Goal: Task Accomplishment & Management: Manage account settings

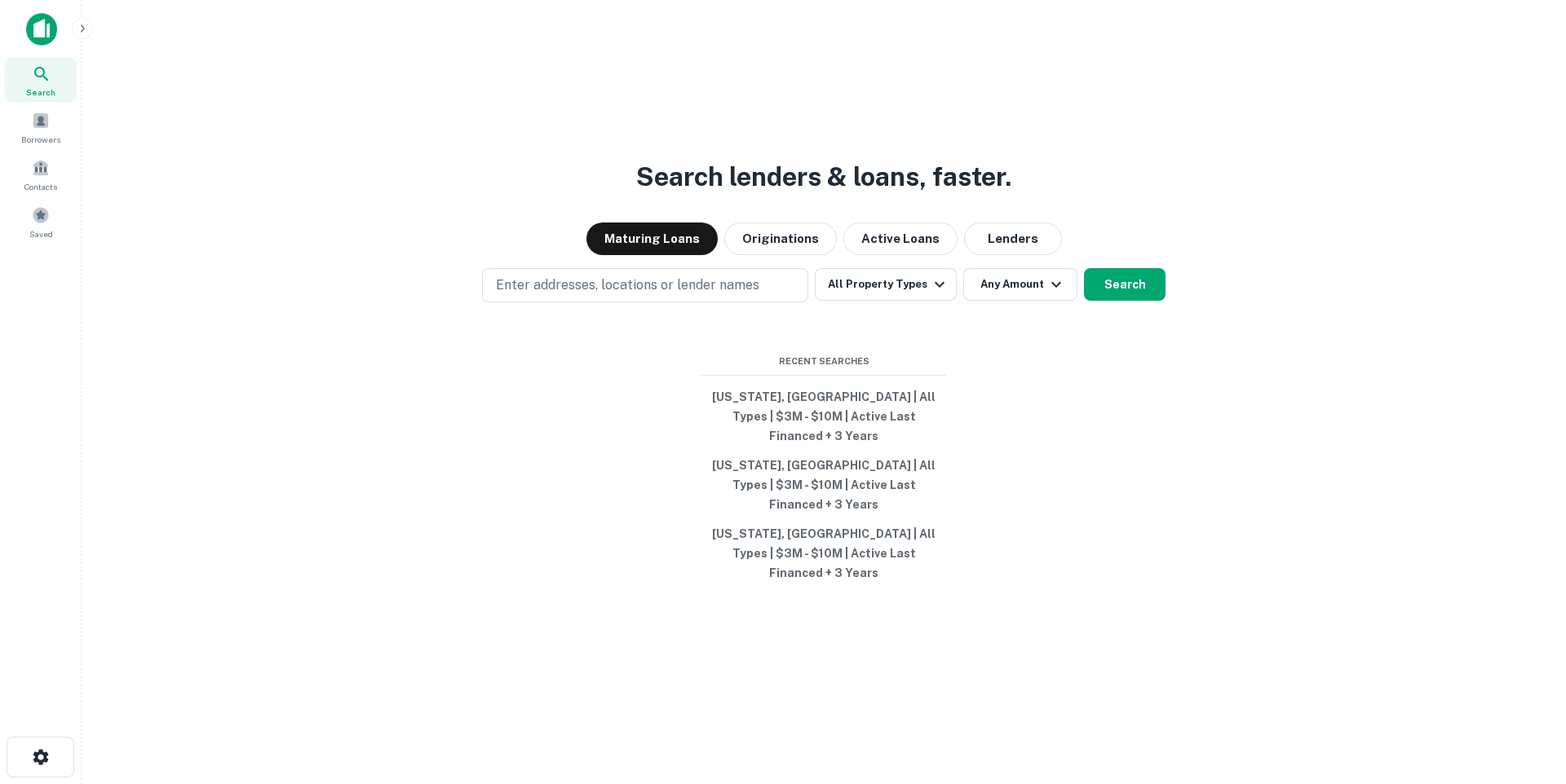
drag, startPoint x: 172, startPoint y: 133, endPoint x: 194, endPoint y: 57, distance: 79.1
click at [172, 133] on div "Search lenders & loans, faster. Maturing Loans Originations Active Loans Lender…" at bounding box center [823, 431] width 1458 height 784
click at [26, 222] on div "Saved" at bounding box center [40, 222] width 71 height 44
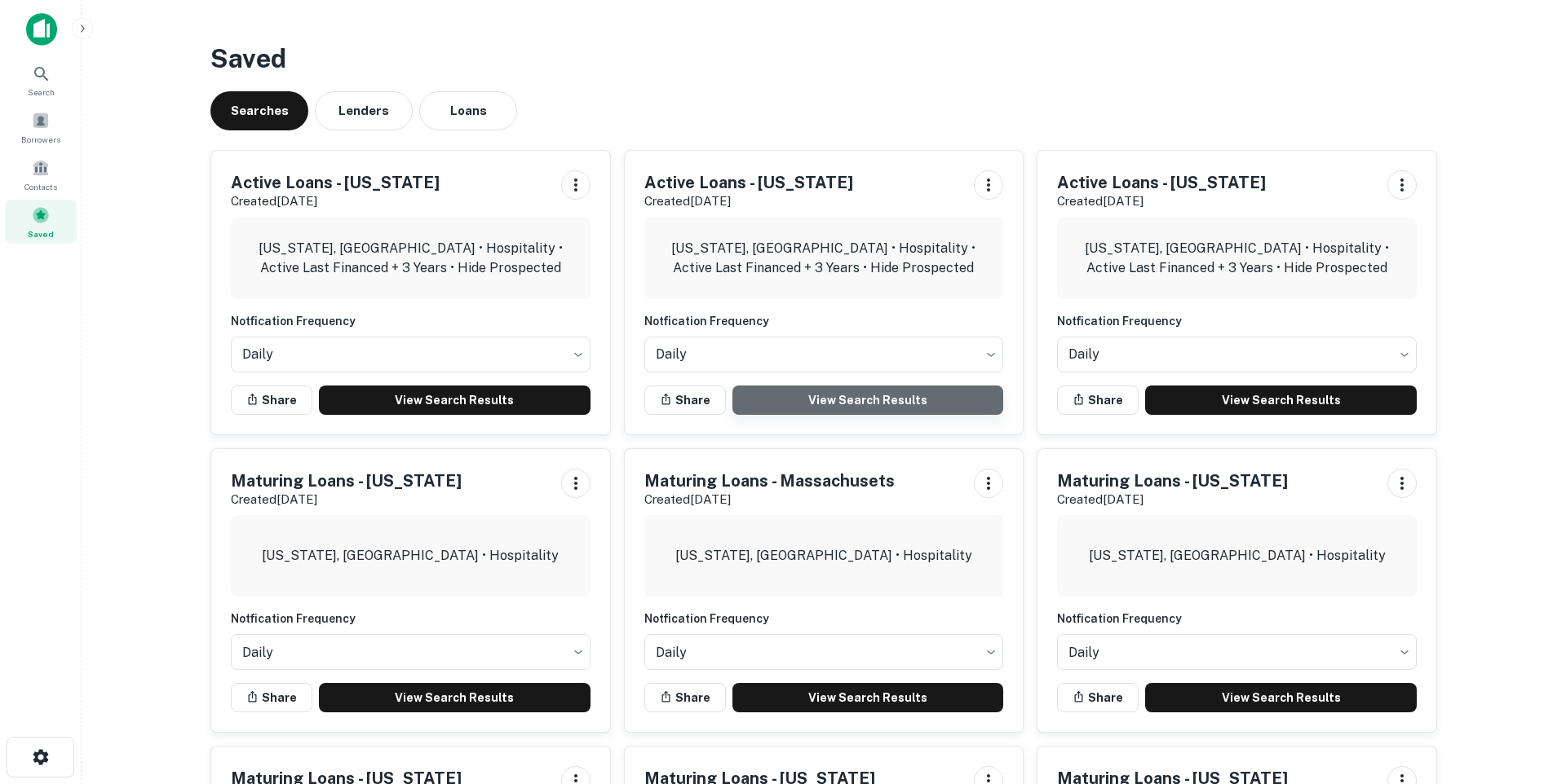
click at [905, 399] on link "View Search Results" at bounding box center [868, 400] width 272 height 30
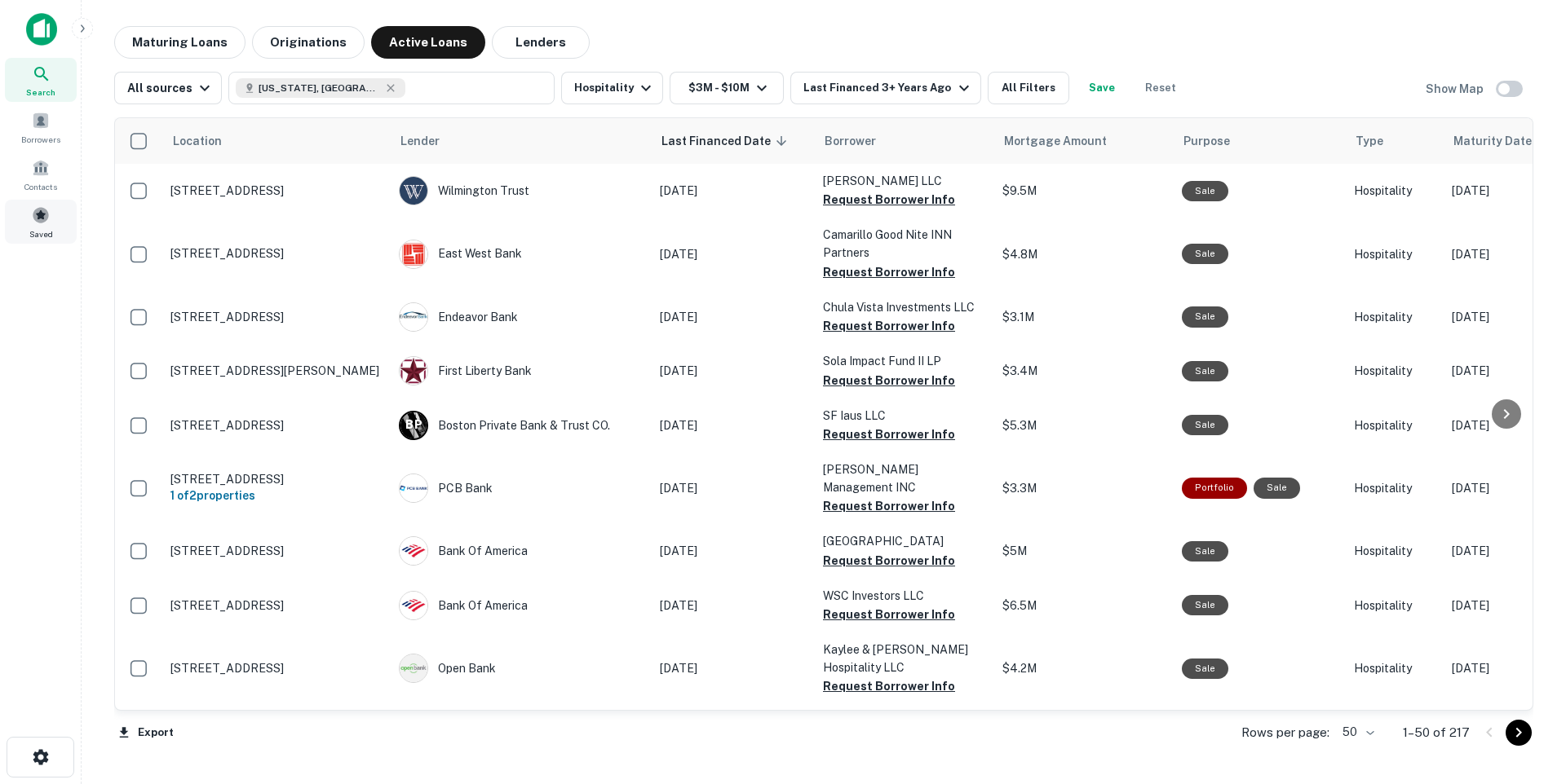
click at [37, 207] on span at bounding box center [40, 215] width 18 height 18
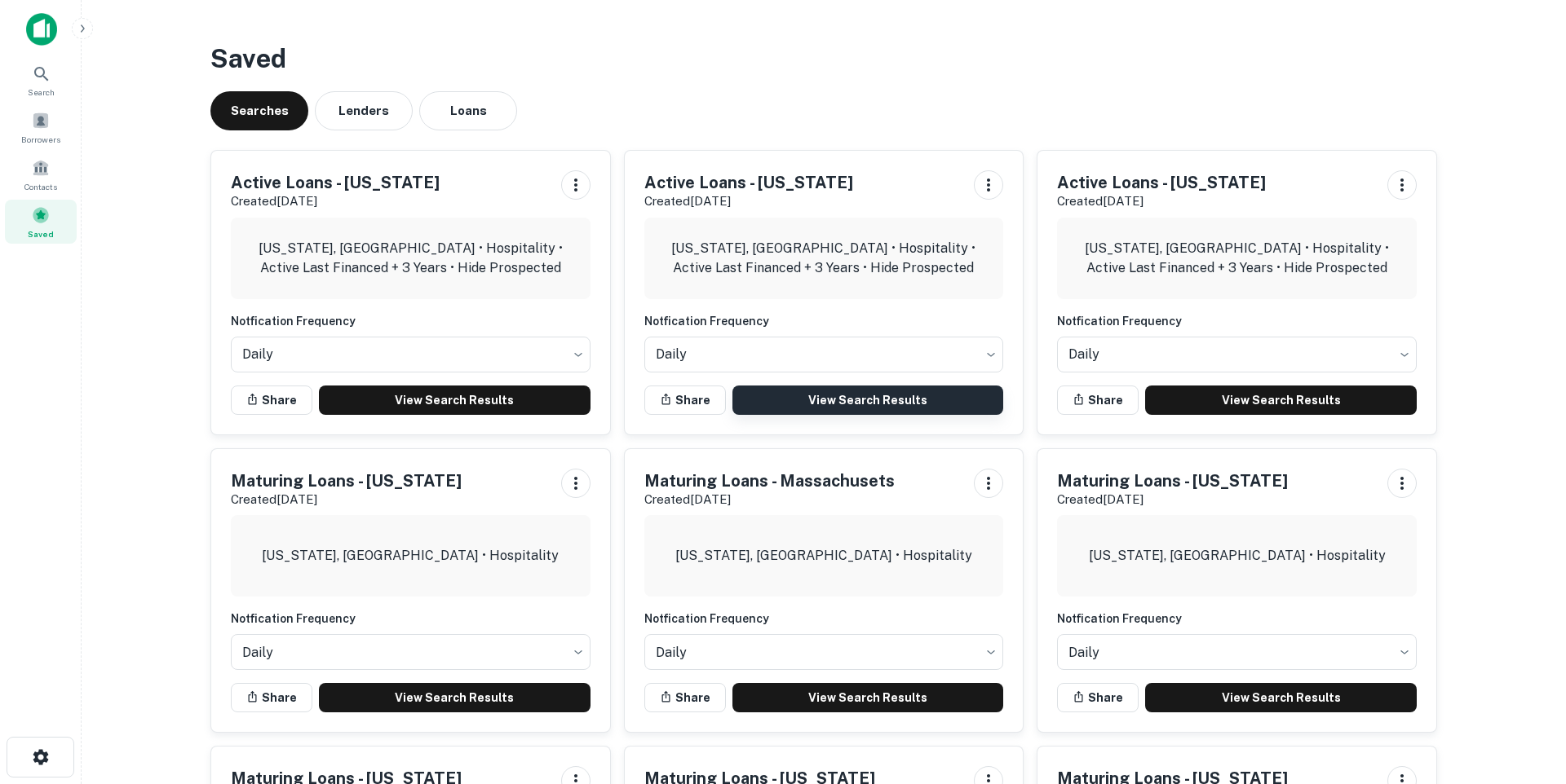
click at [924, 401] on link "View Search Results" at bounding box center [868, 400] width 272 height 30
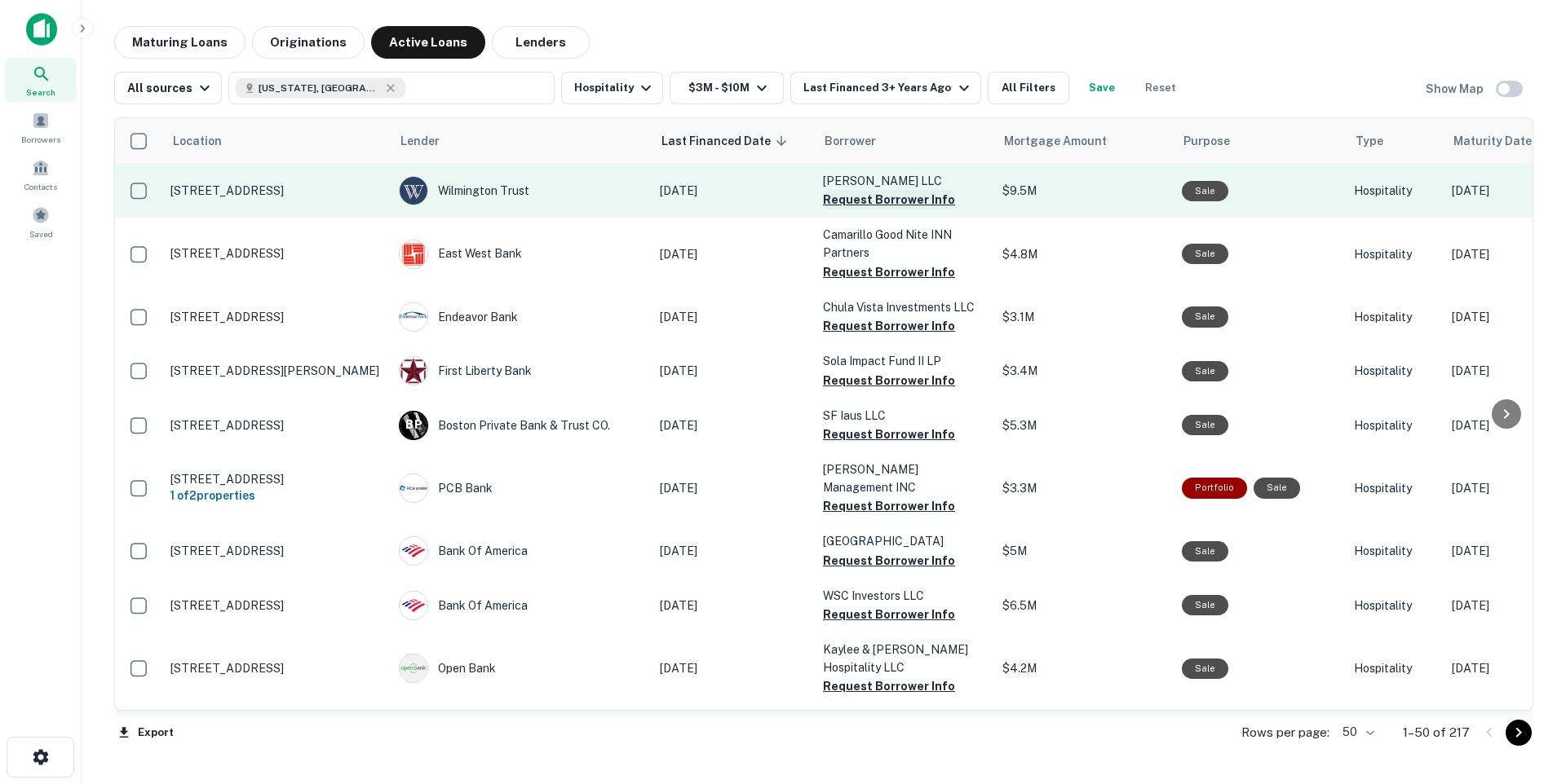
click at [890, 201] on button "Request Borrower Info" at bounding box center [889, 199] width 133 height 19
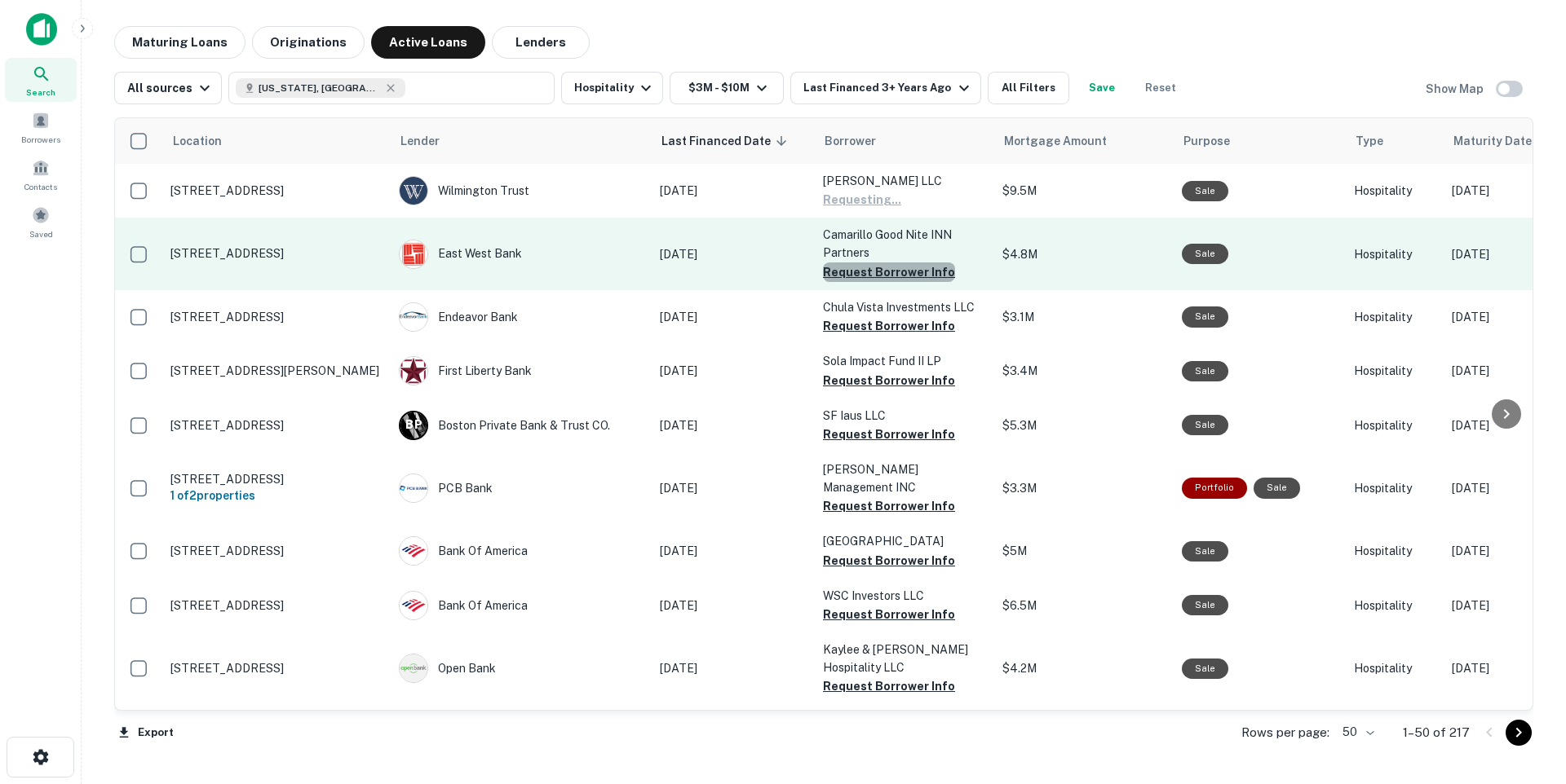
click at [891, 273] on button "Request Borrower Info" at bounding box center [889, 272] width 133 height 19
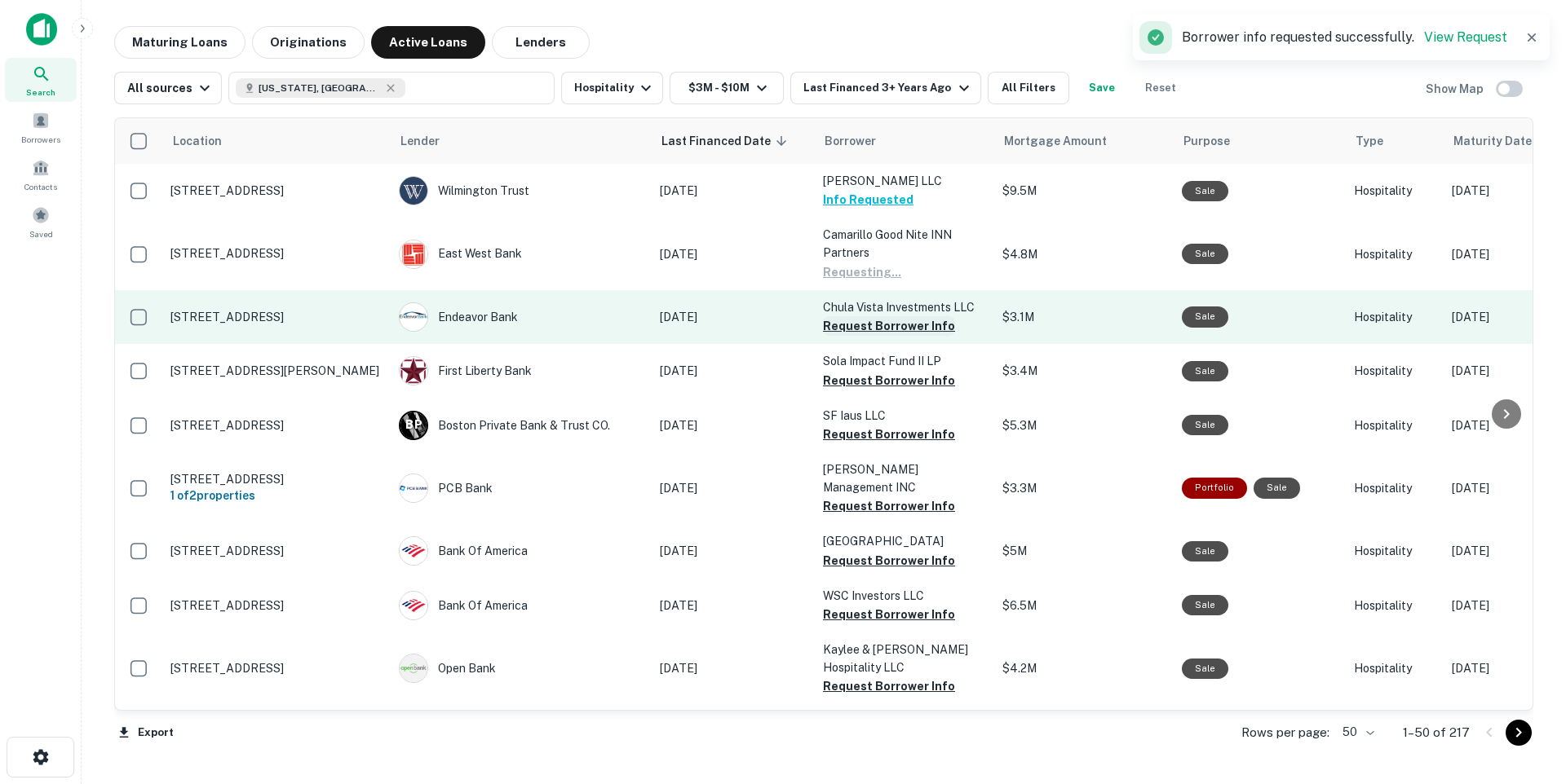
click at [894, 328] on button "Request Borrower Info" at bounding box center [889, 325] width 133 height 19
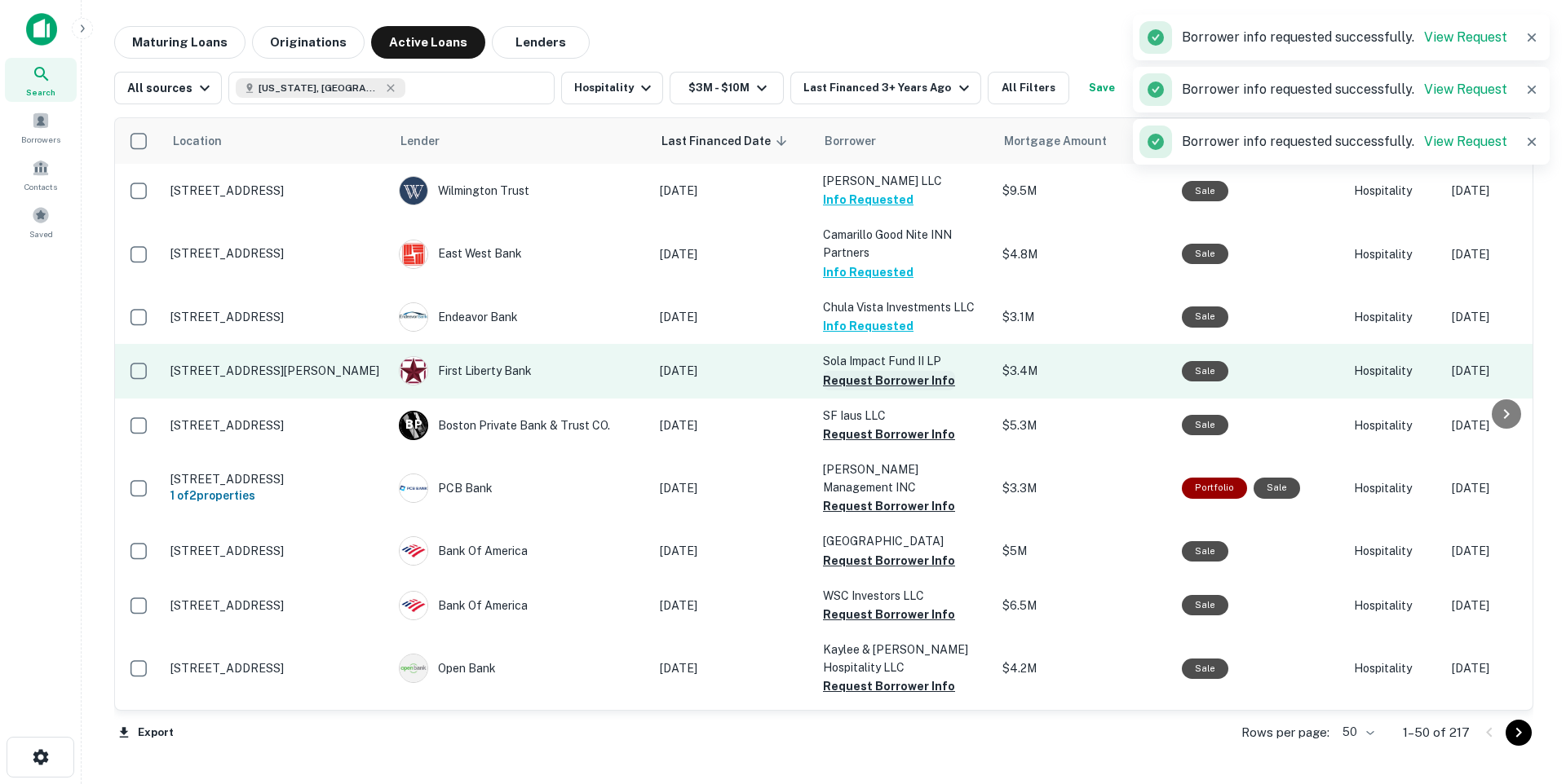
click at [870, 388] on button "Request Borrower Info" at bounding box center [889, 380] width 133 height 19
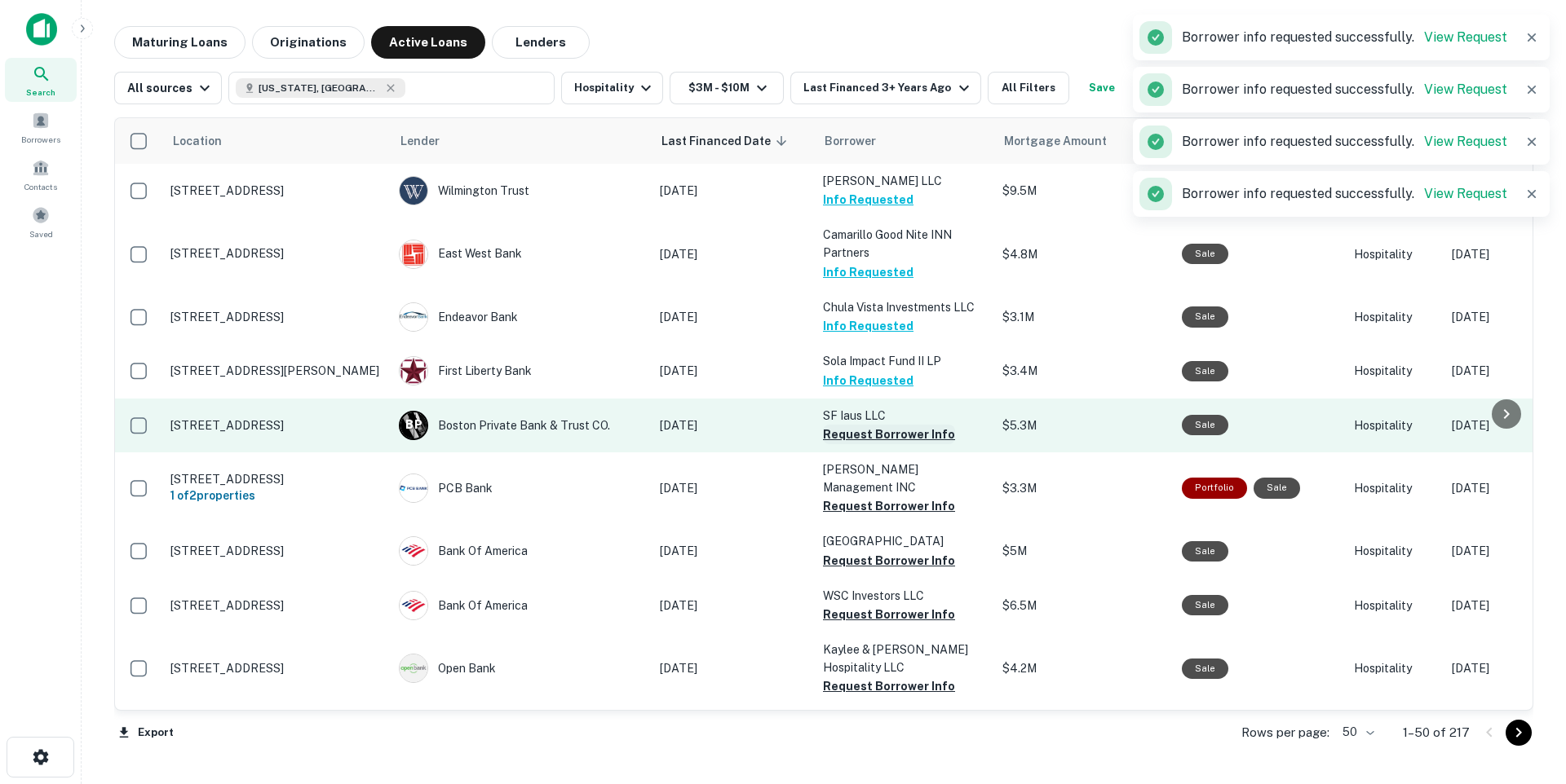
click at [892, 428] on button "Request Borrower Info" at bounding box center [889, 434] width 133 height 19
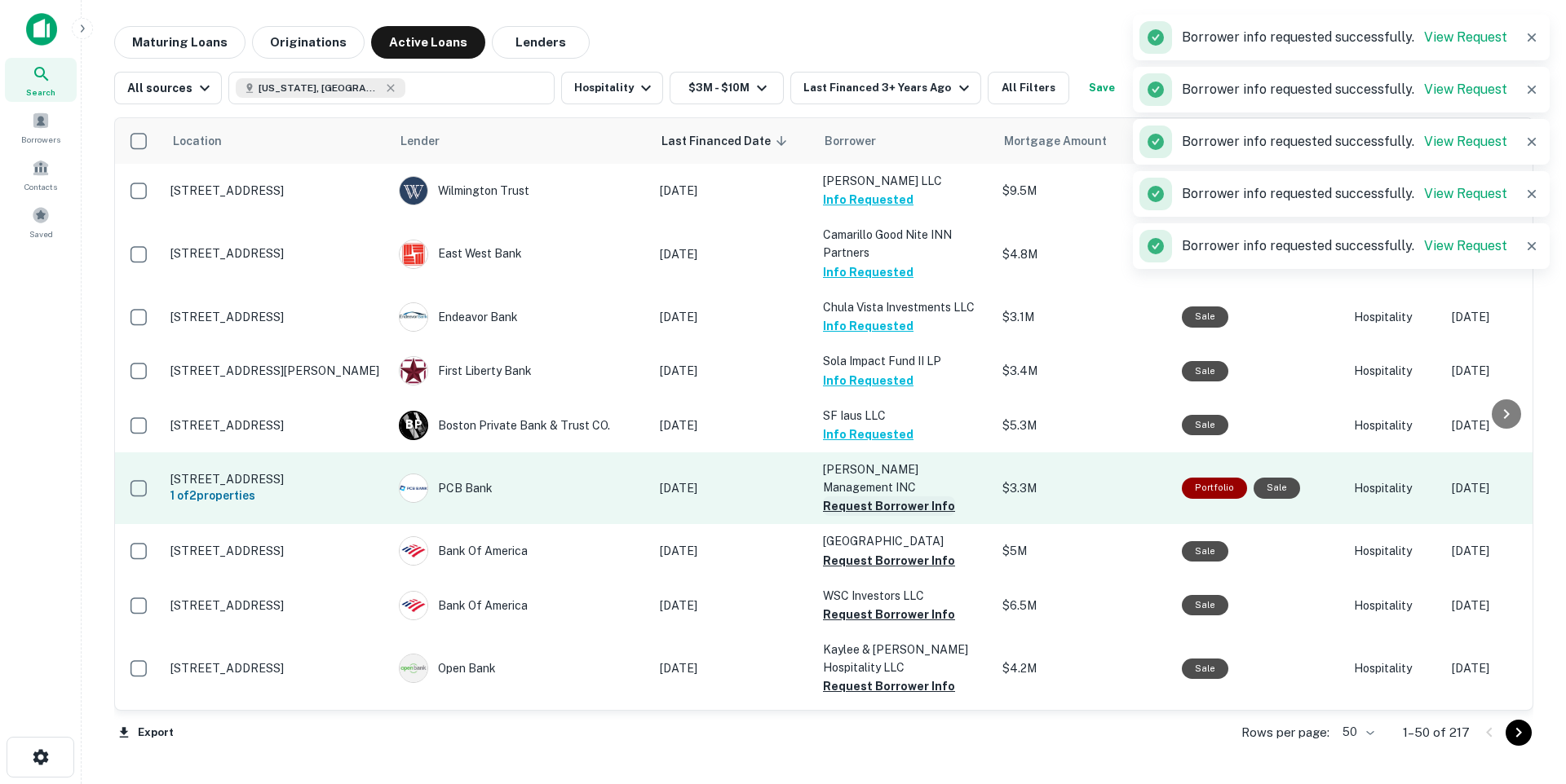
click at [899, 497] on button "Request Borrower Info" at bounding box center [889, 506] width 133 height 19
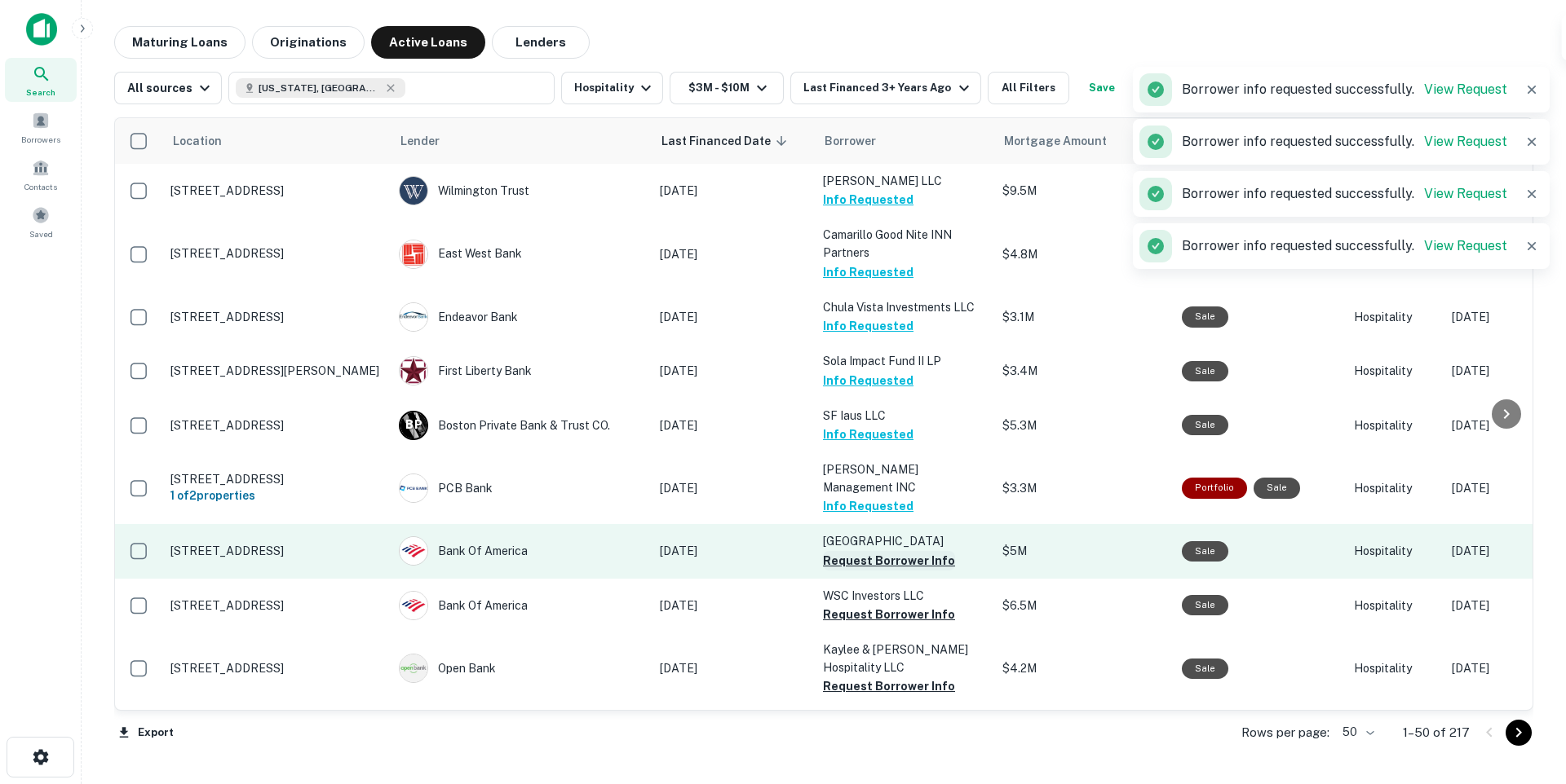
click at [895, 551] on button "Request Borrower Info" at bounding box center [889, 561] width 133 height 19
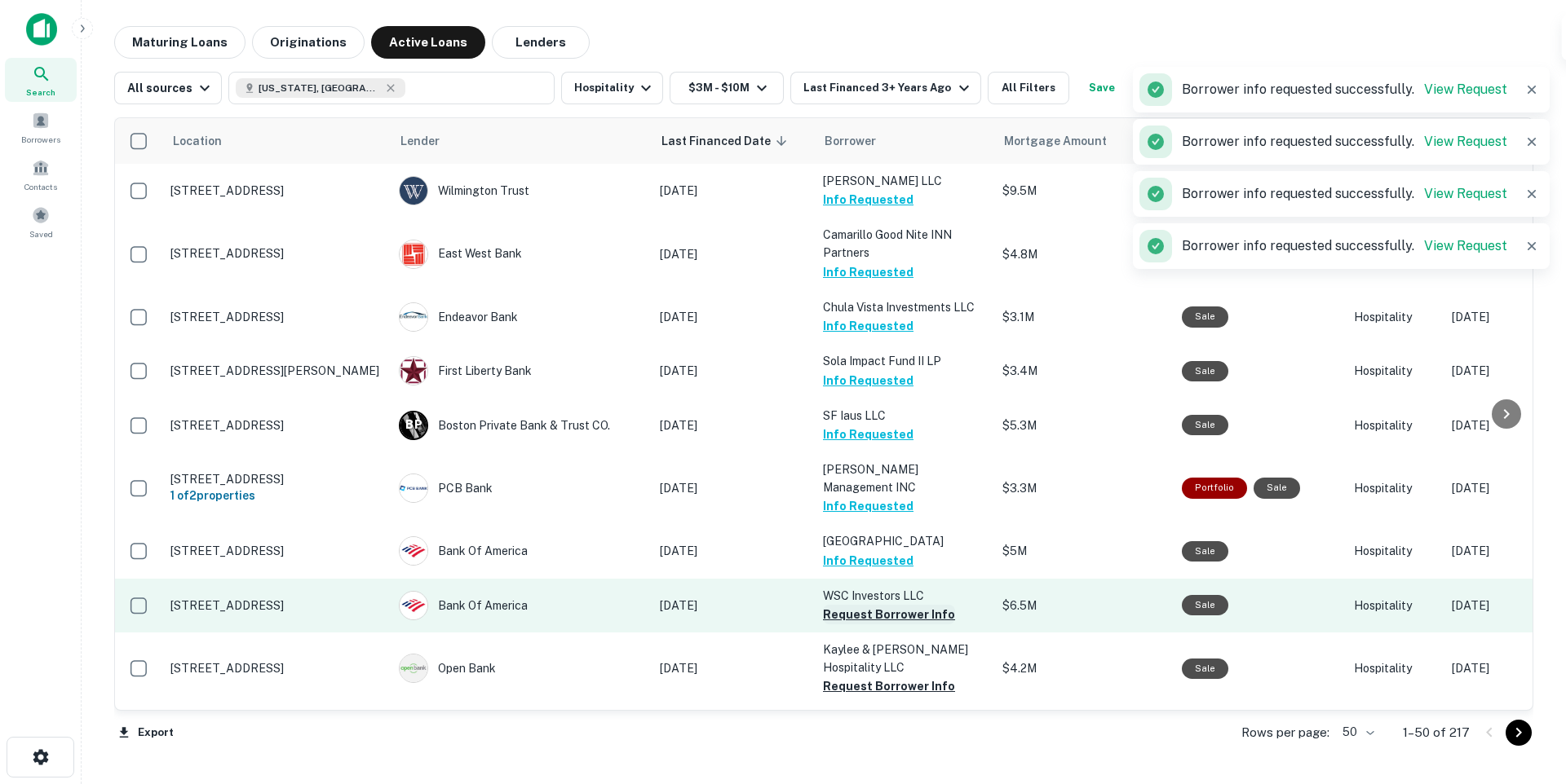
click at [893, 607] on button "Request Borrower Info" at bounding box center [889, 614] width 133 height 19
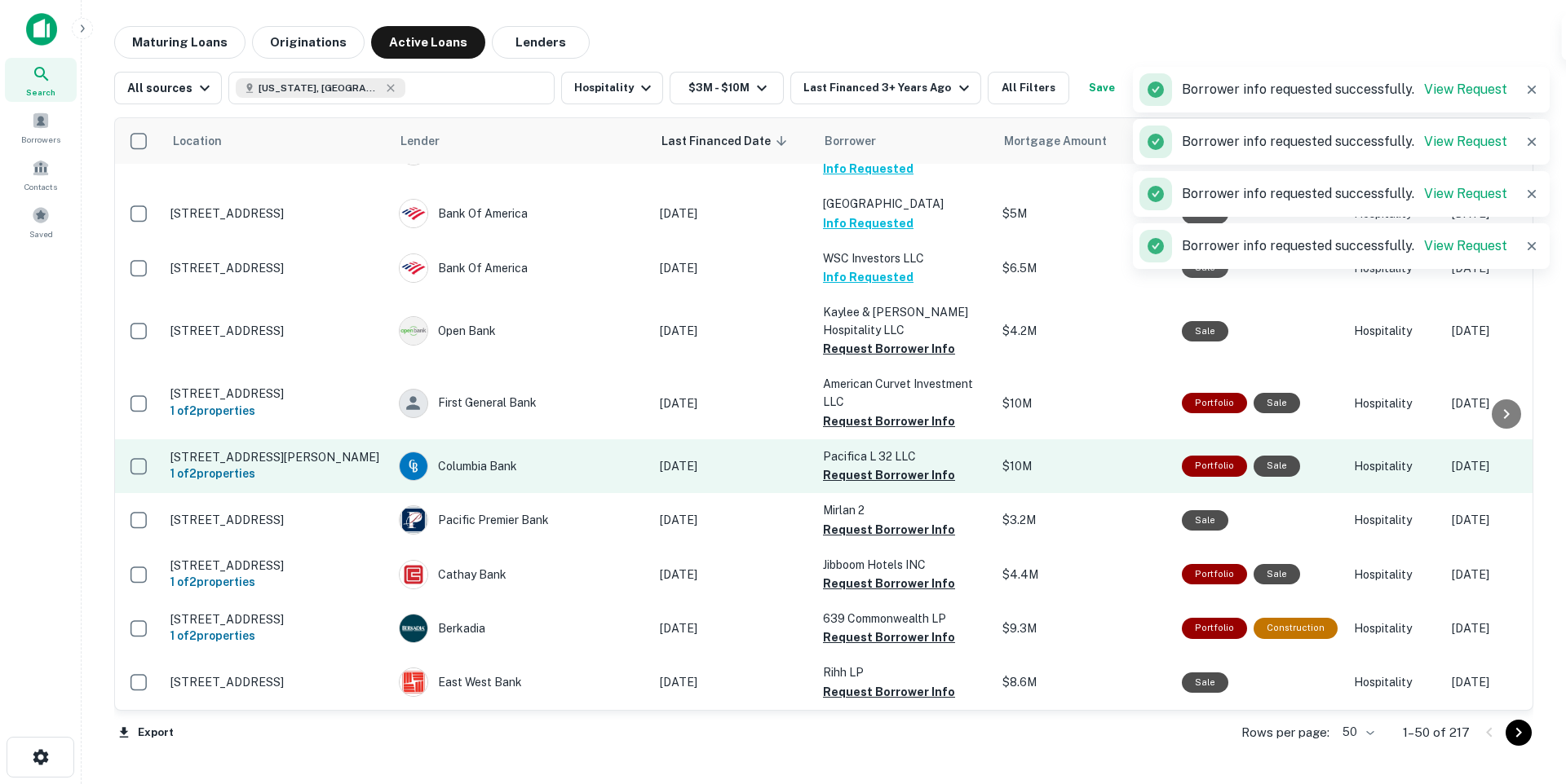
scroll to position [378, 0]
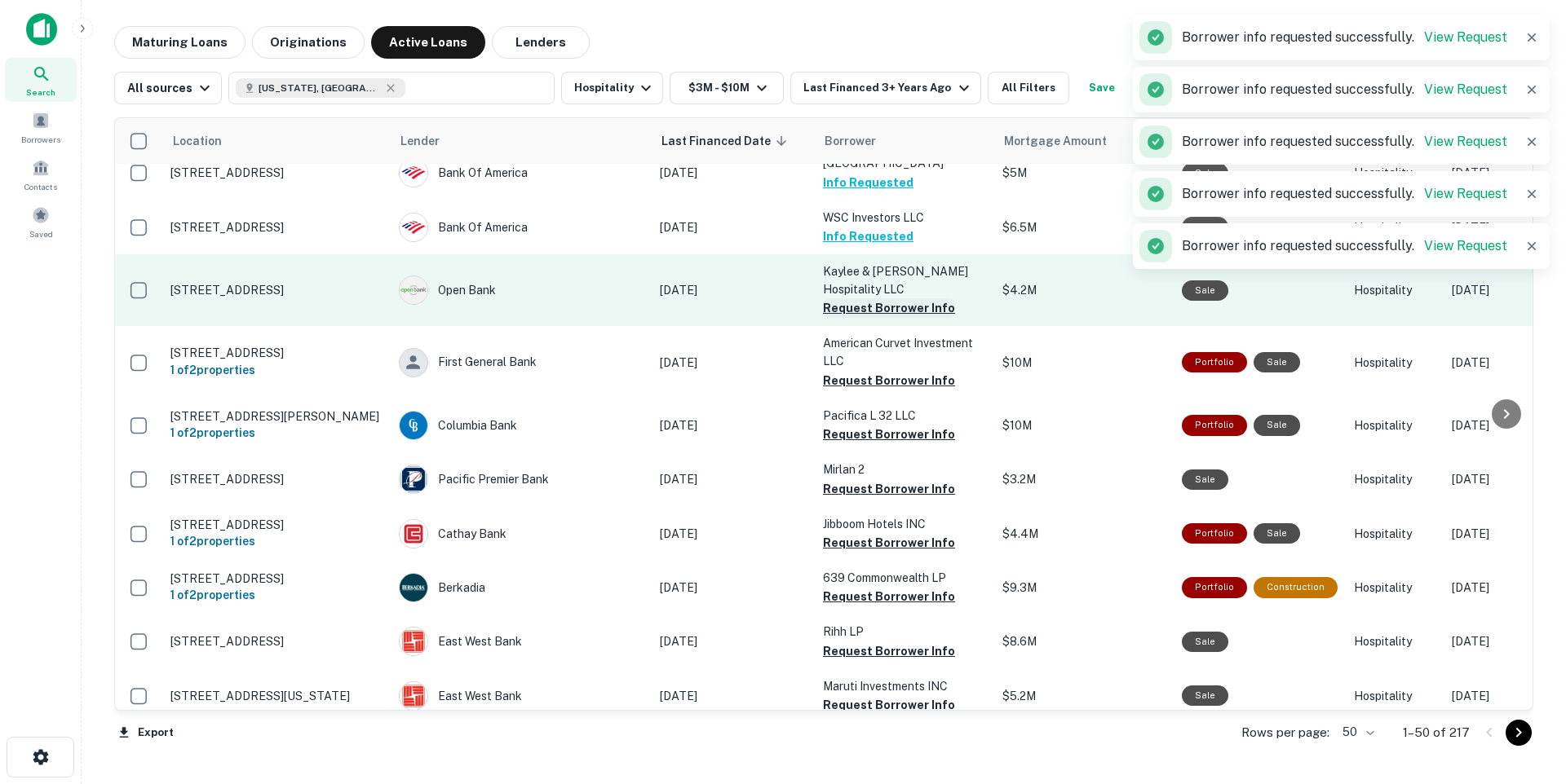
click at [887, 298] on button "Request Borrower Info" at bounding box center [889, 308] width 133 height 19
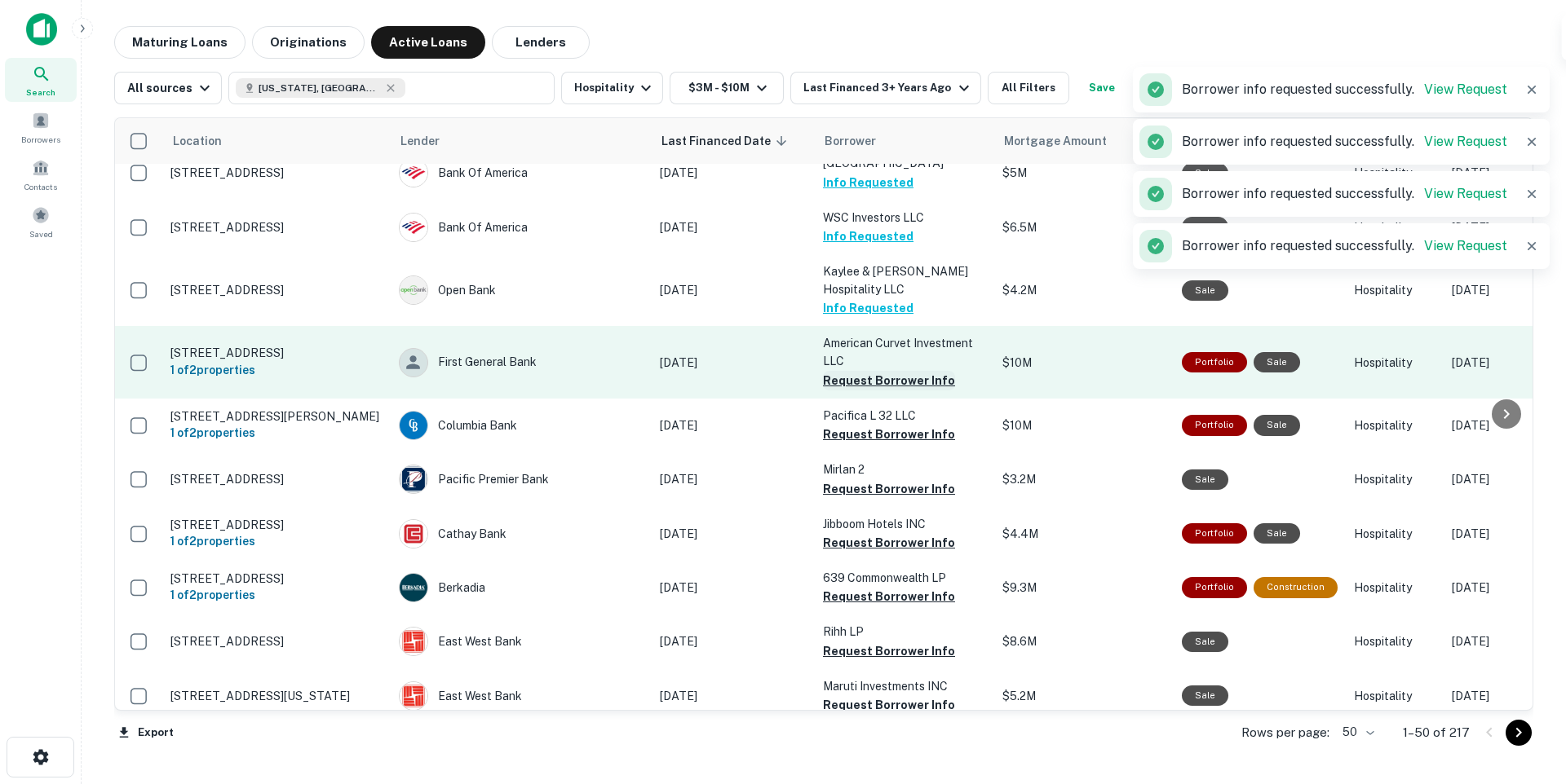
click at [864, 376] on button "Request Borrower Info" at bounding box center [889, 380] width 133 height 19
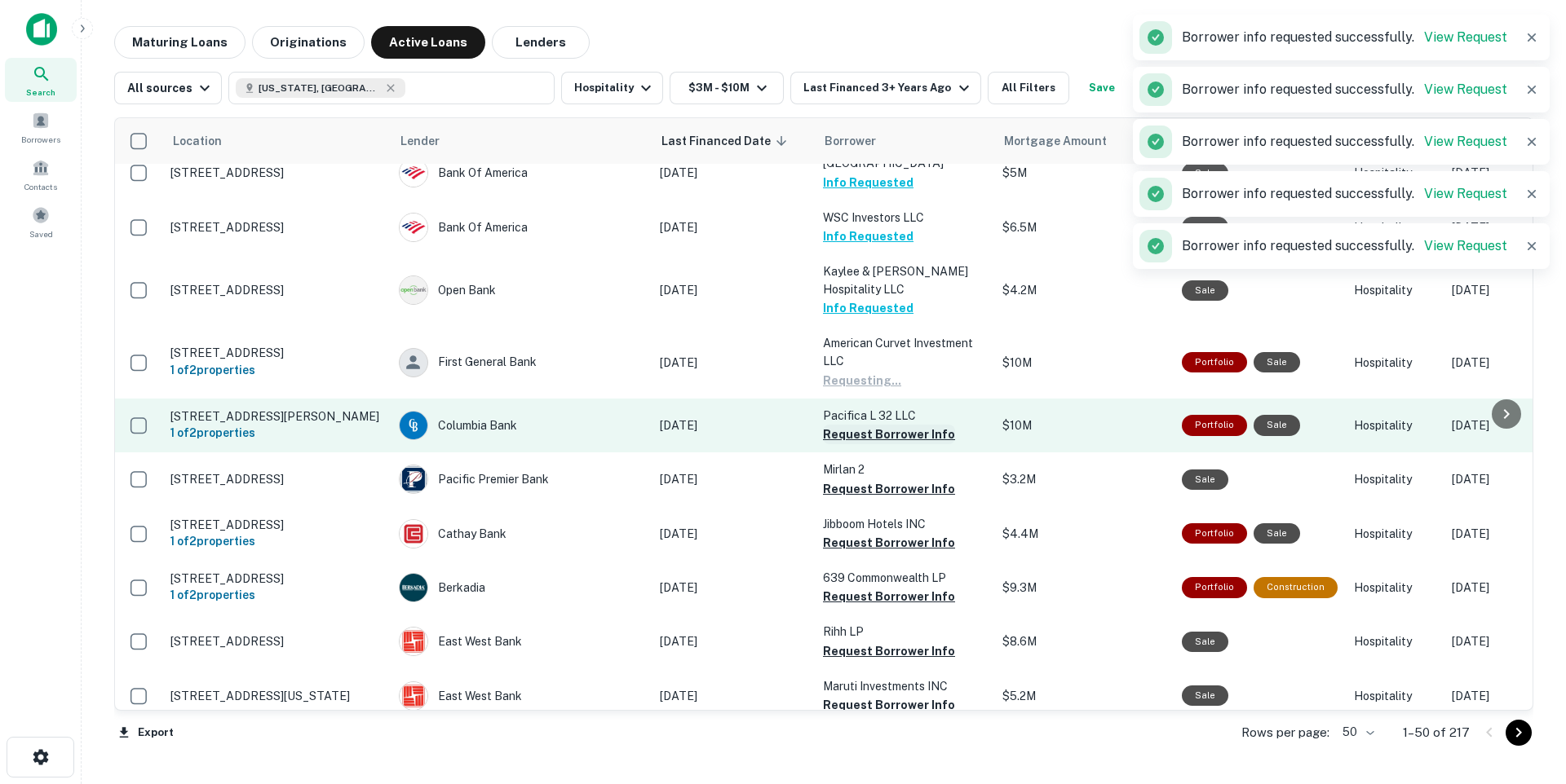
click at [878, 428] on button "Request Borrower Info" at bounding box center [889, 434] width 133 height 19
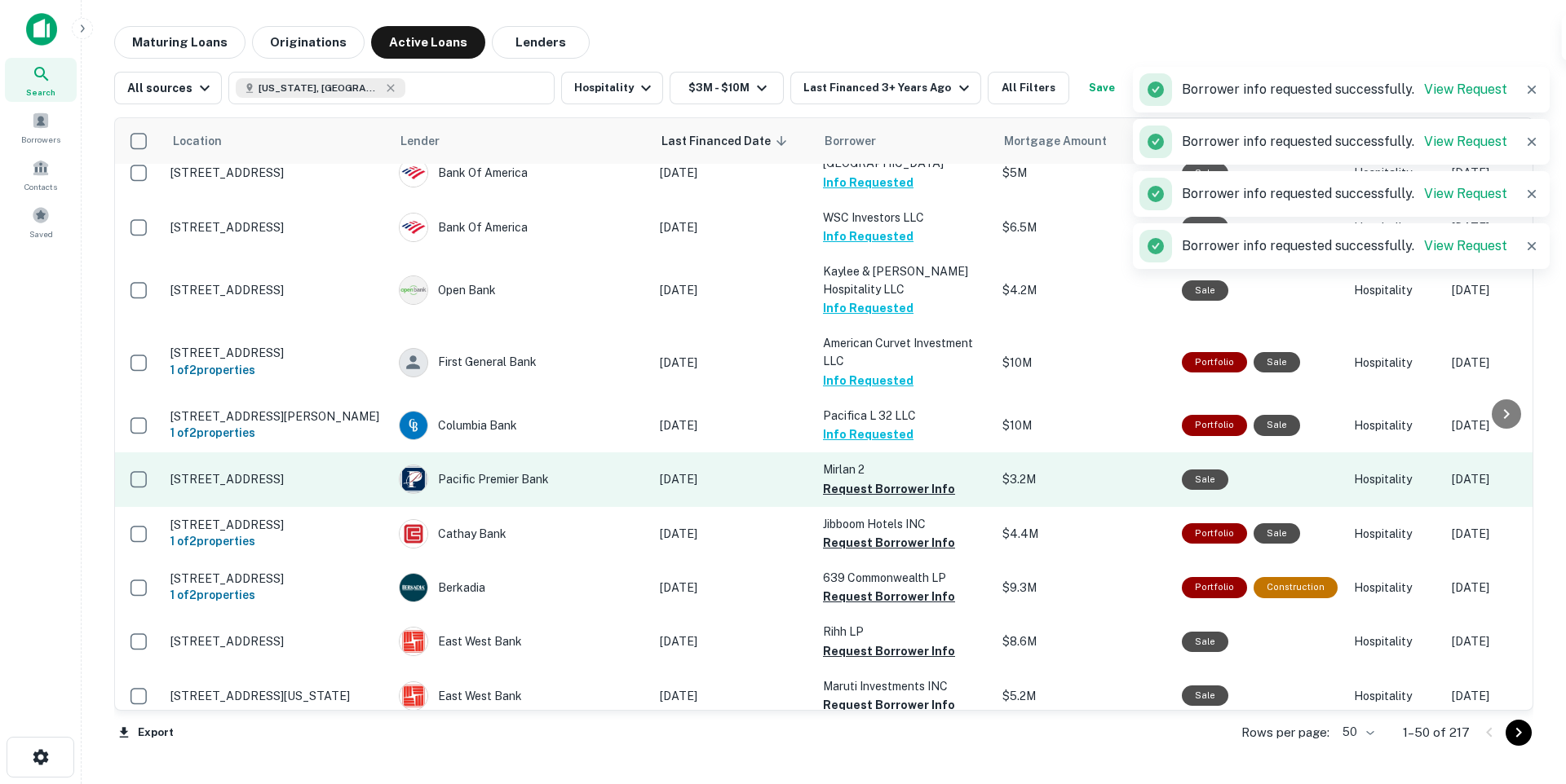
click at [892, 490] on td "Mirlan 2 Request Borrower Info" at bounding box center [905, 479] width 180 height 54
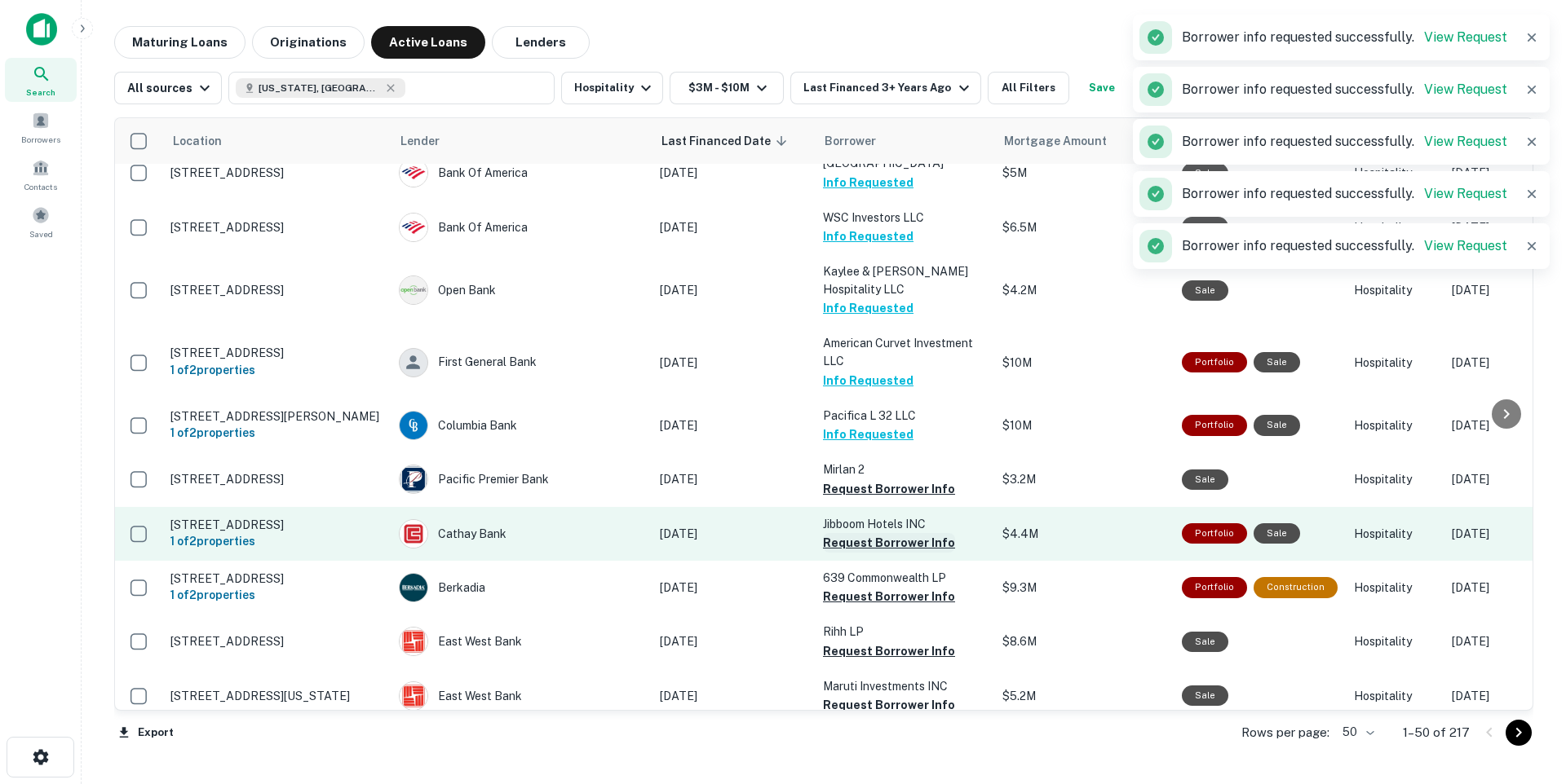
click at [891, 533] on button "Request Borrower Info" at bounding box center [889, 542] width 133 height 19
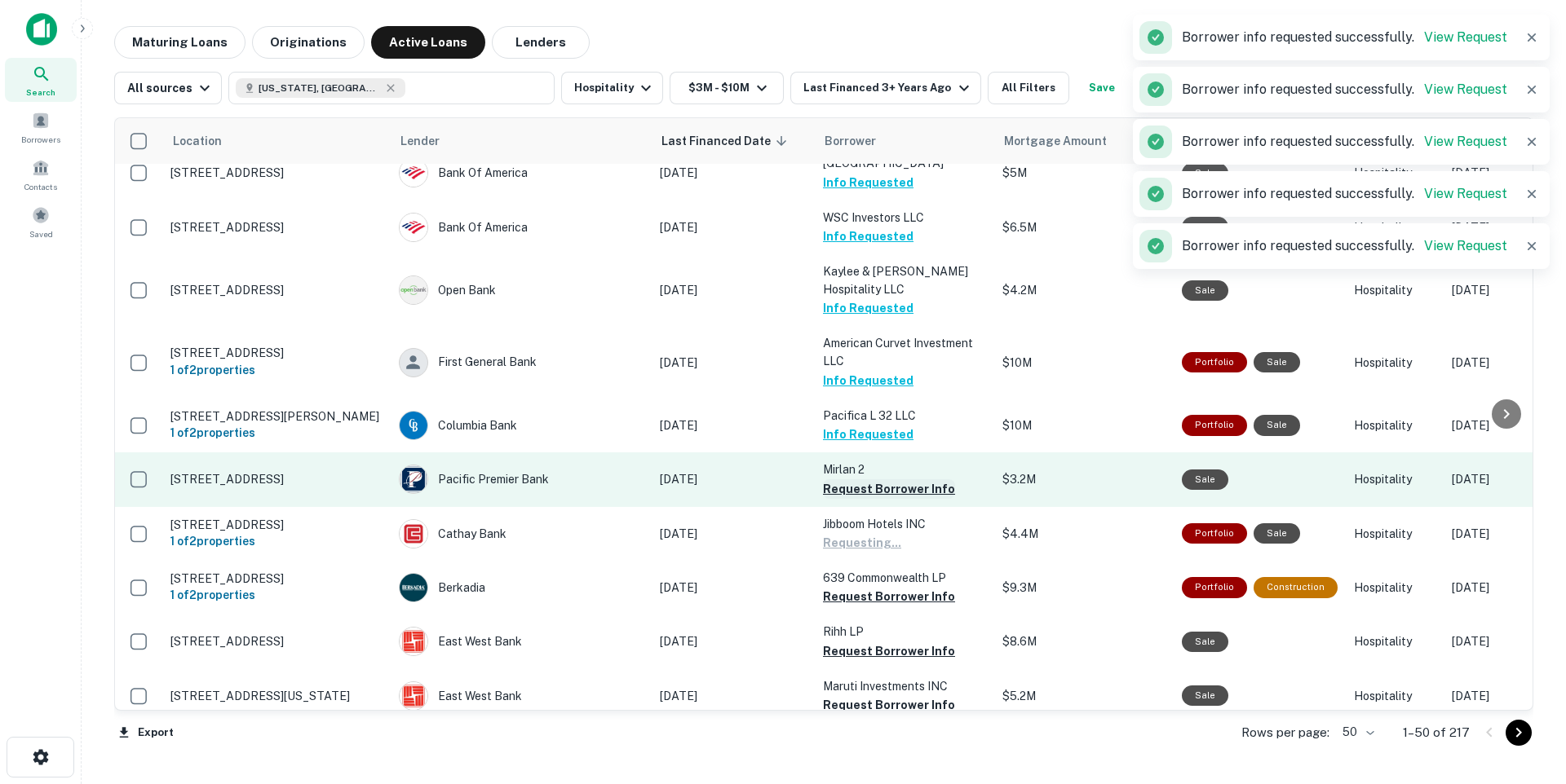
click at [886, 479] on button "Request Borrower Info" at bounding box center [889, 488] width 133 height 19
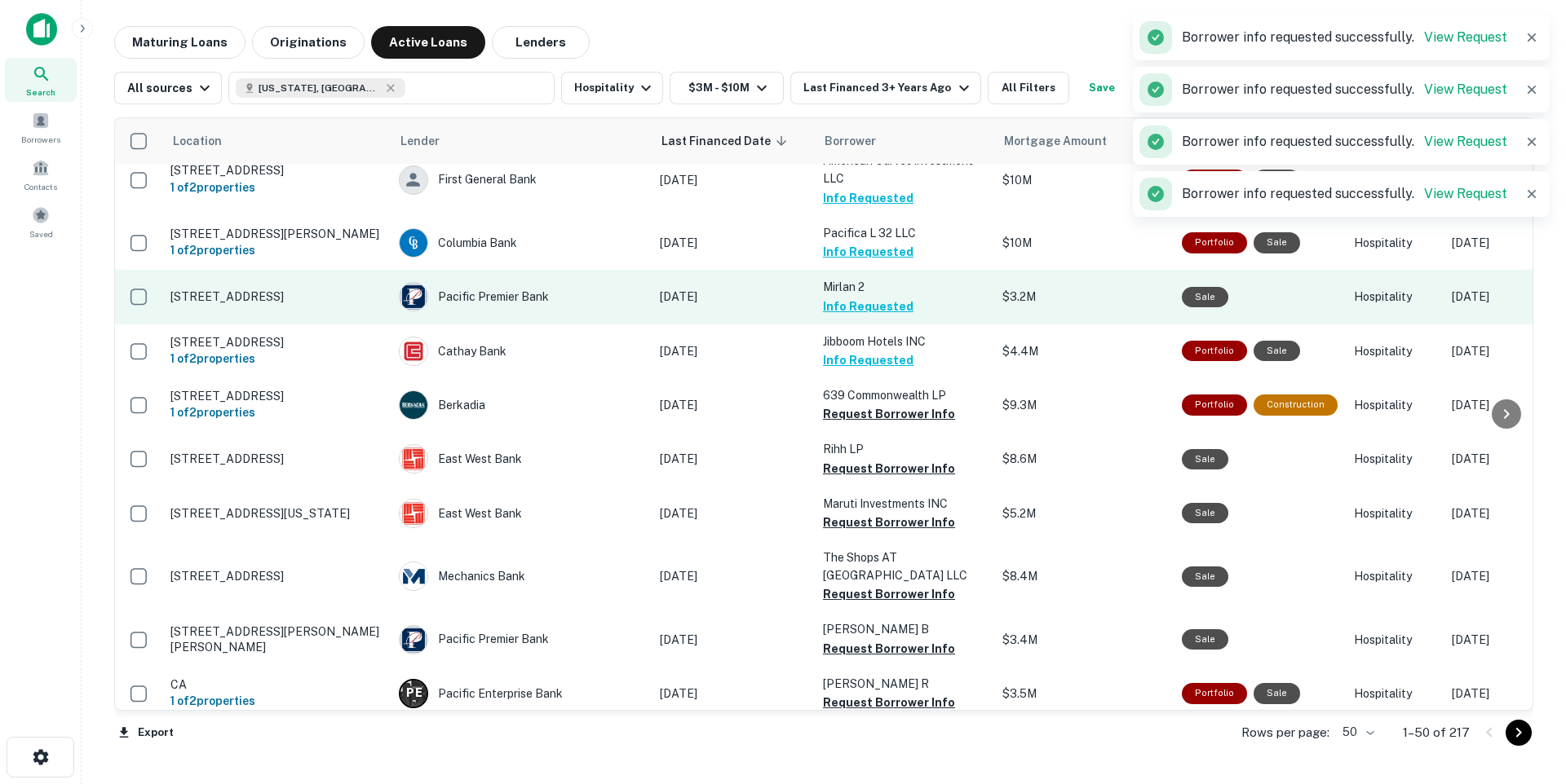
scroll to position [574, 0]
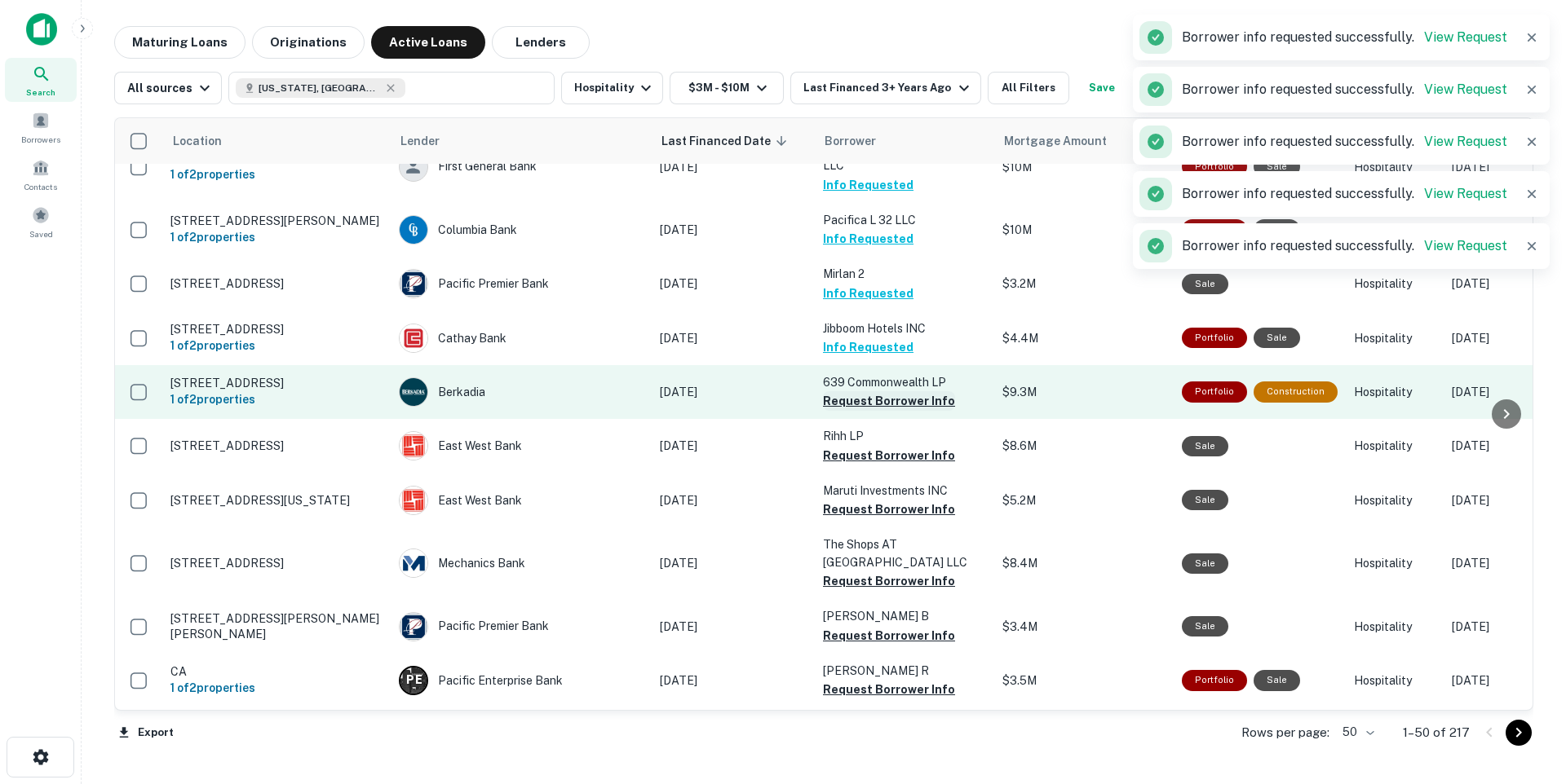
click at [911, 401] on button "Request Borrower Info" at bounding box center [889, 400] width 133 height 19
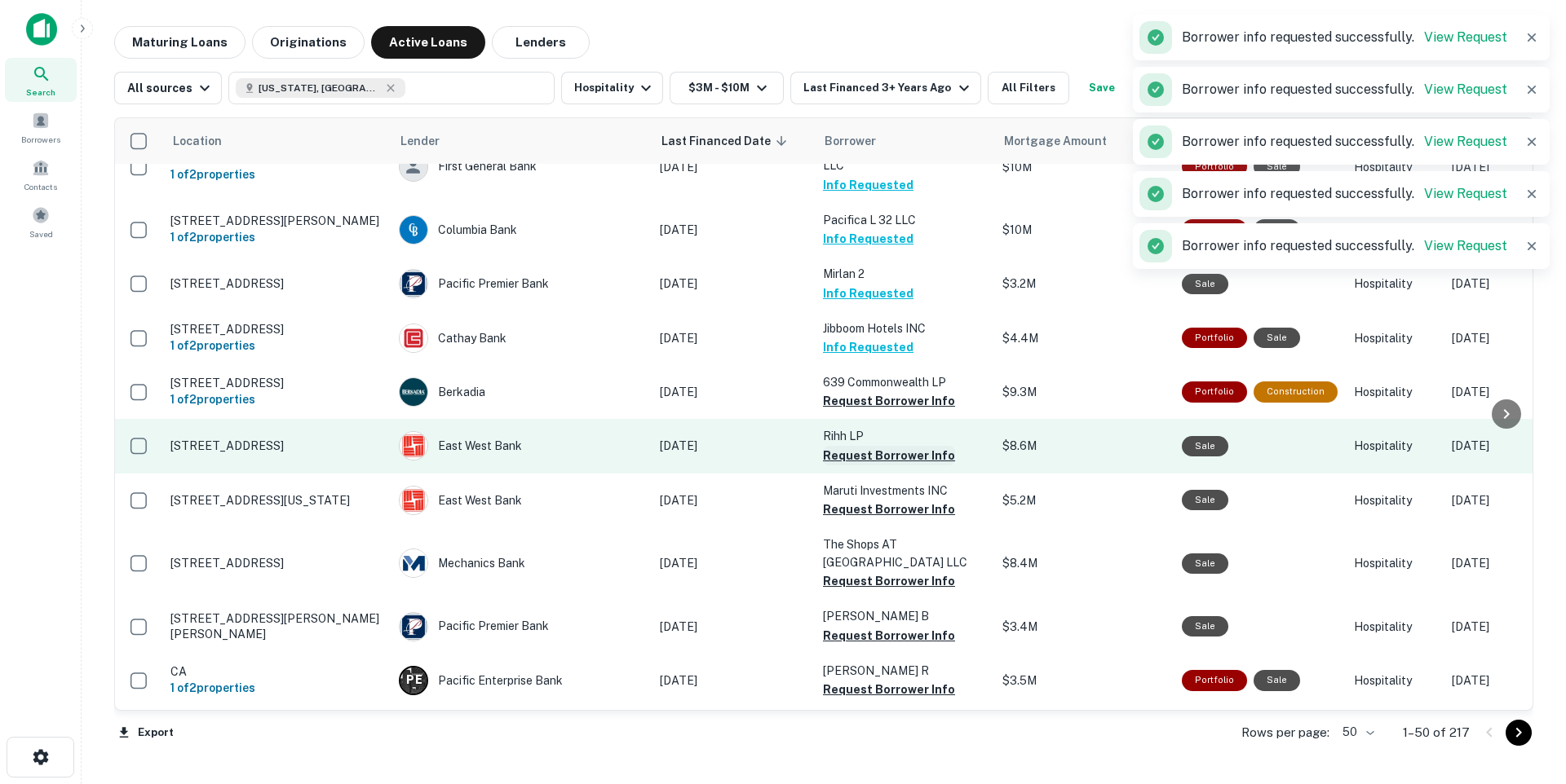
click at [890, 455] on button "Request Borrower Info" at bounding box center [889, 455] width 133 height 19
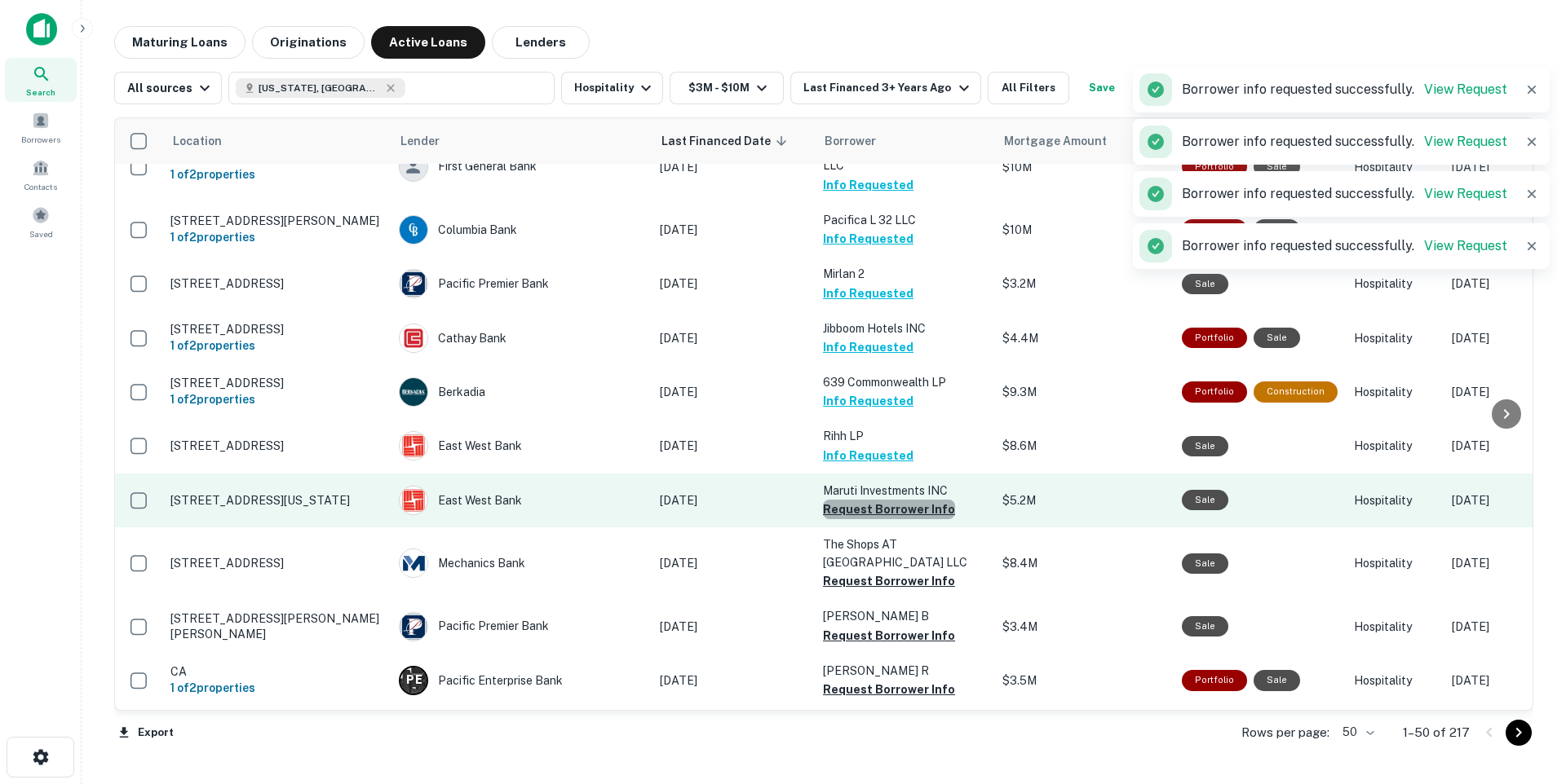
click at [894, 512] on button "Request Borrower Info" at bounding box center [889, 509] width 133 height 19
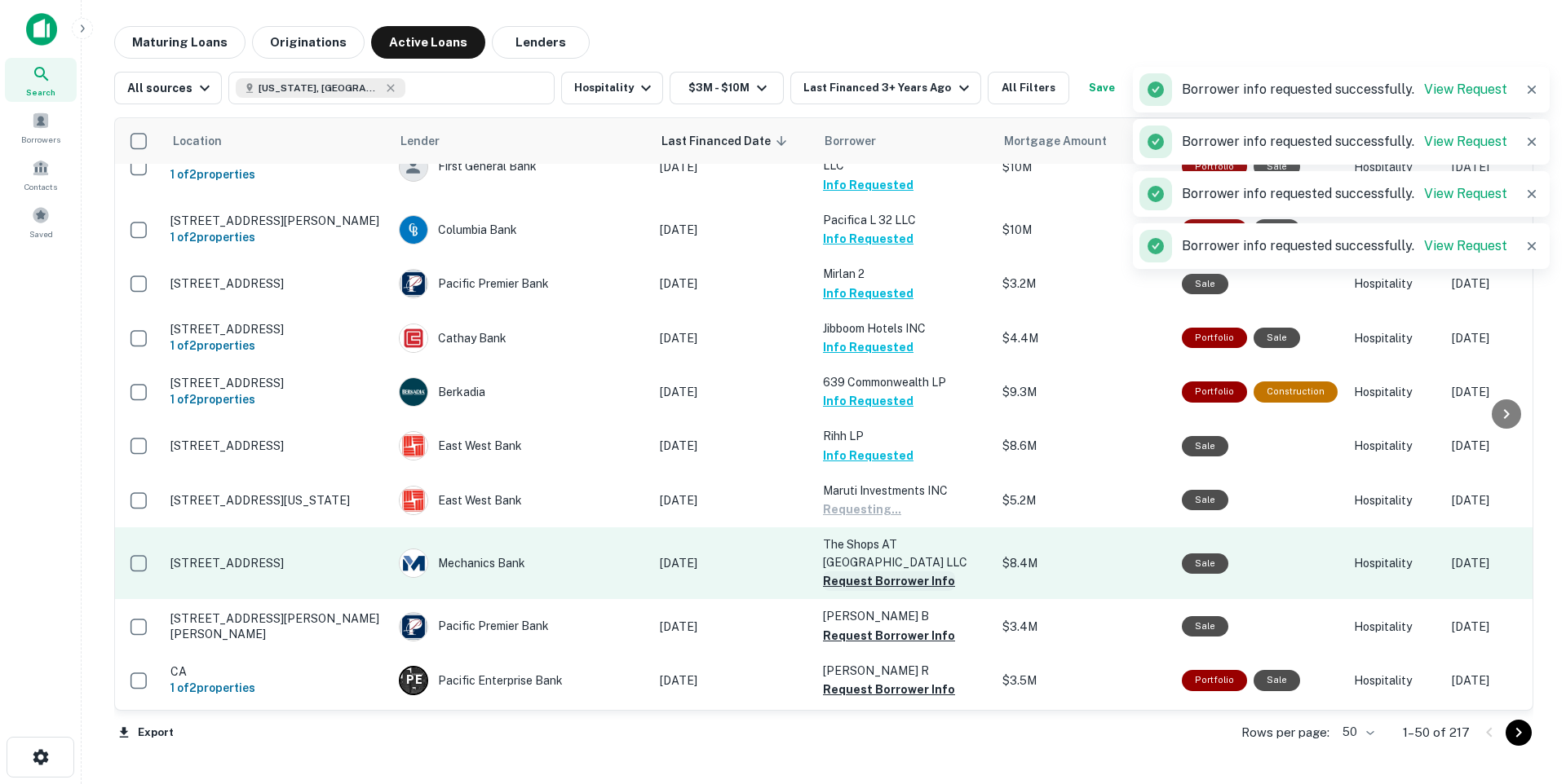
click at [896, 582] on button "Request Borrower Info" at bounding box center [889, 581] width 133 height 19
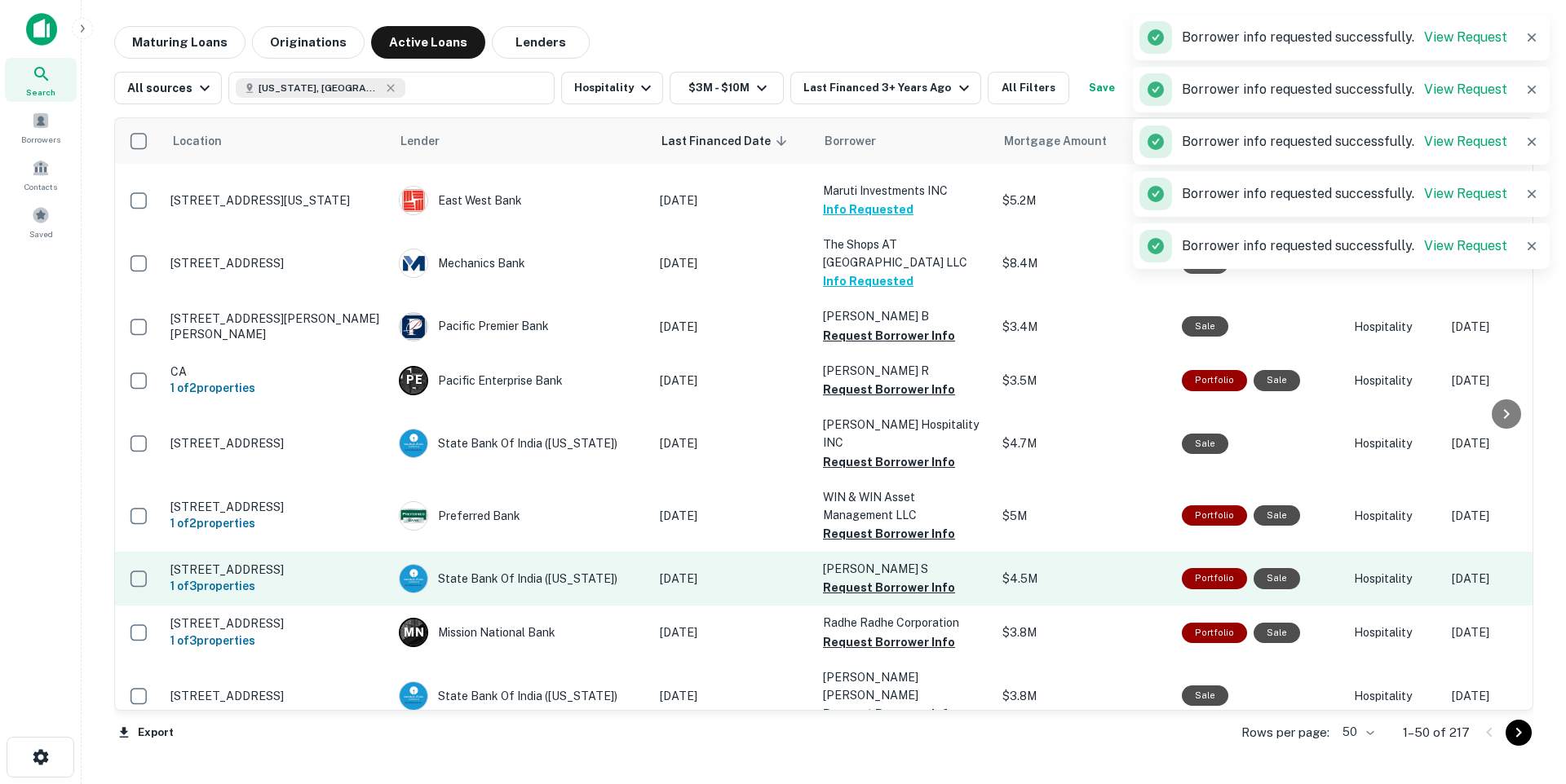
scroll to position [980, 0]
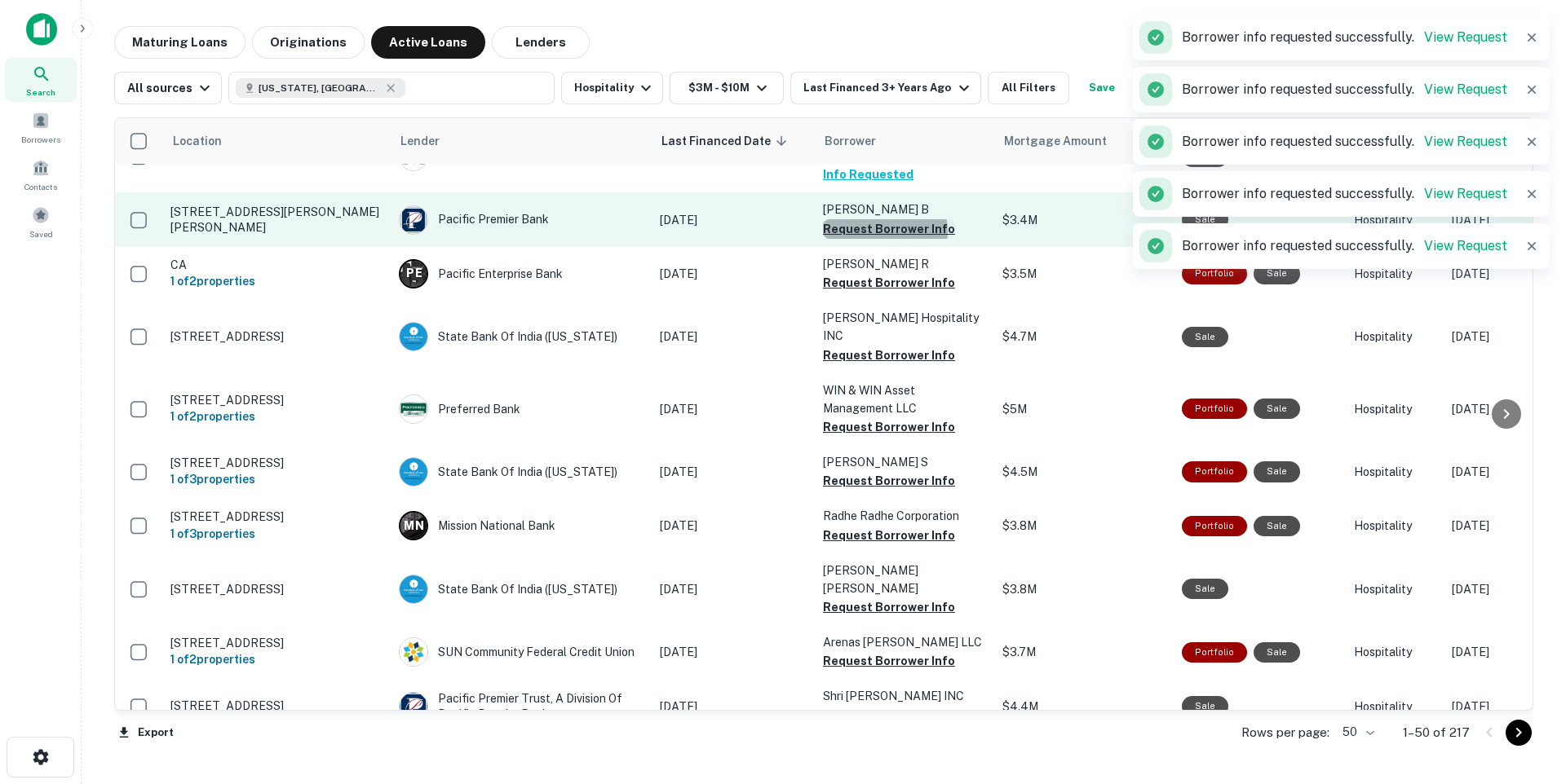
click at [877, 234] on button "Request Borrower Info" at bounding box center [889, 229] width 133 height 19
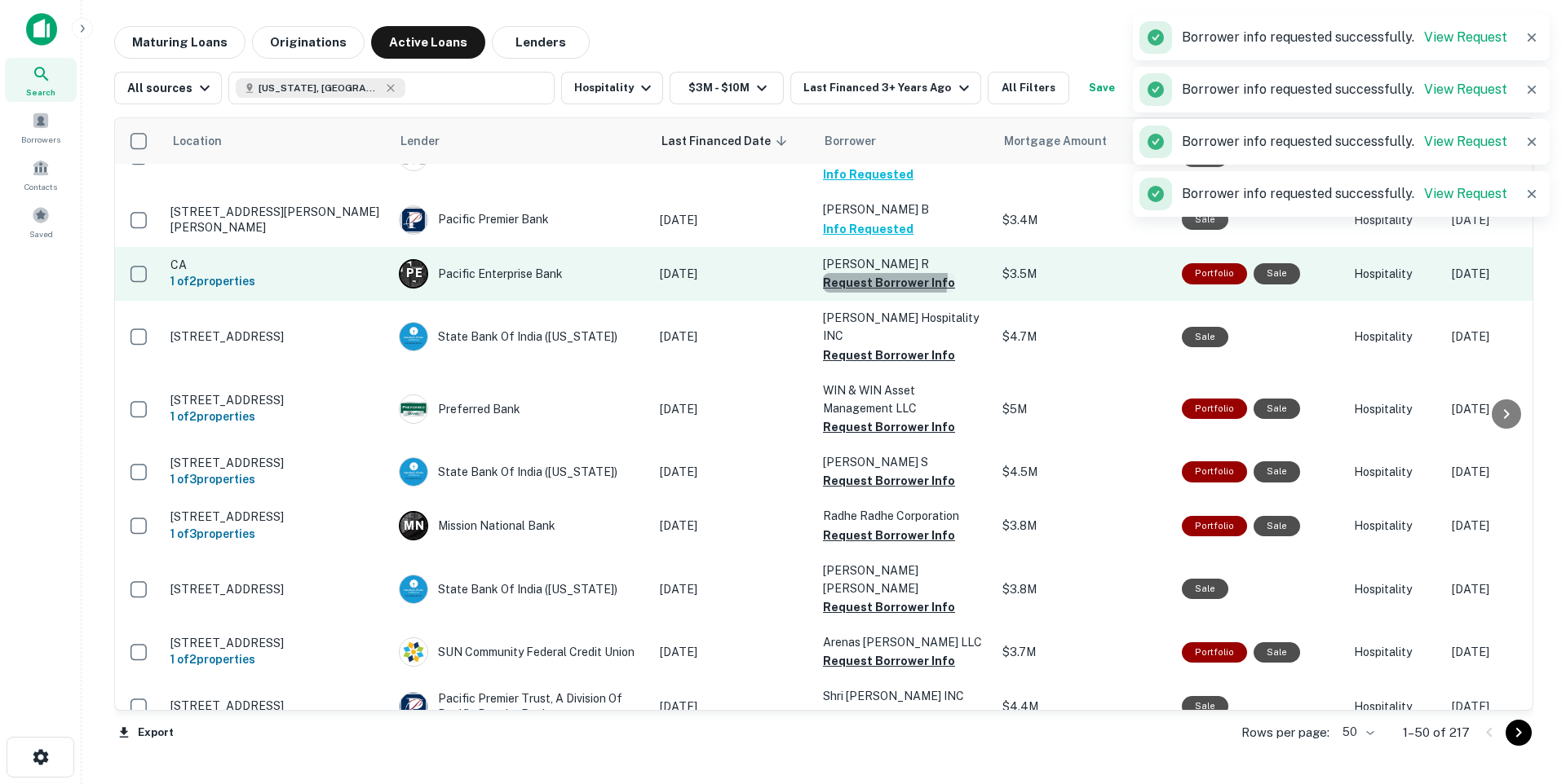
click at [867, 280] on button "Request Borrower Info" at bounding box center [889, 283] width 133 height 19
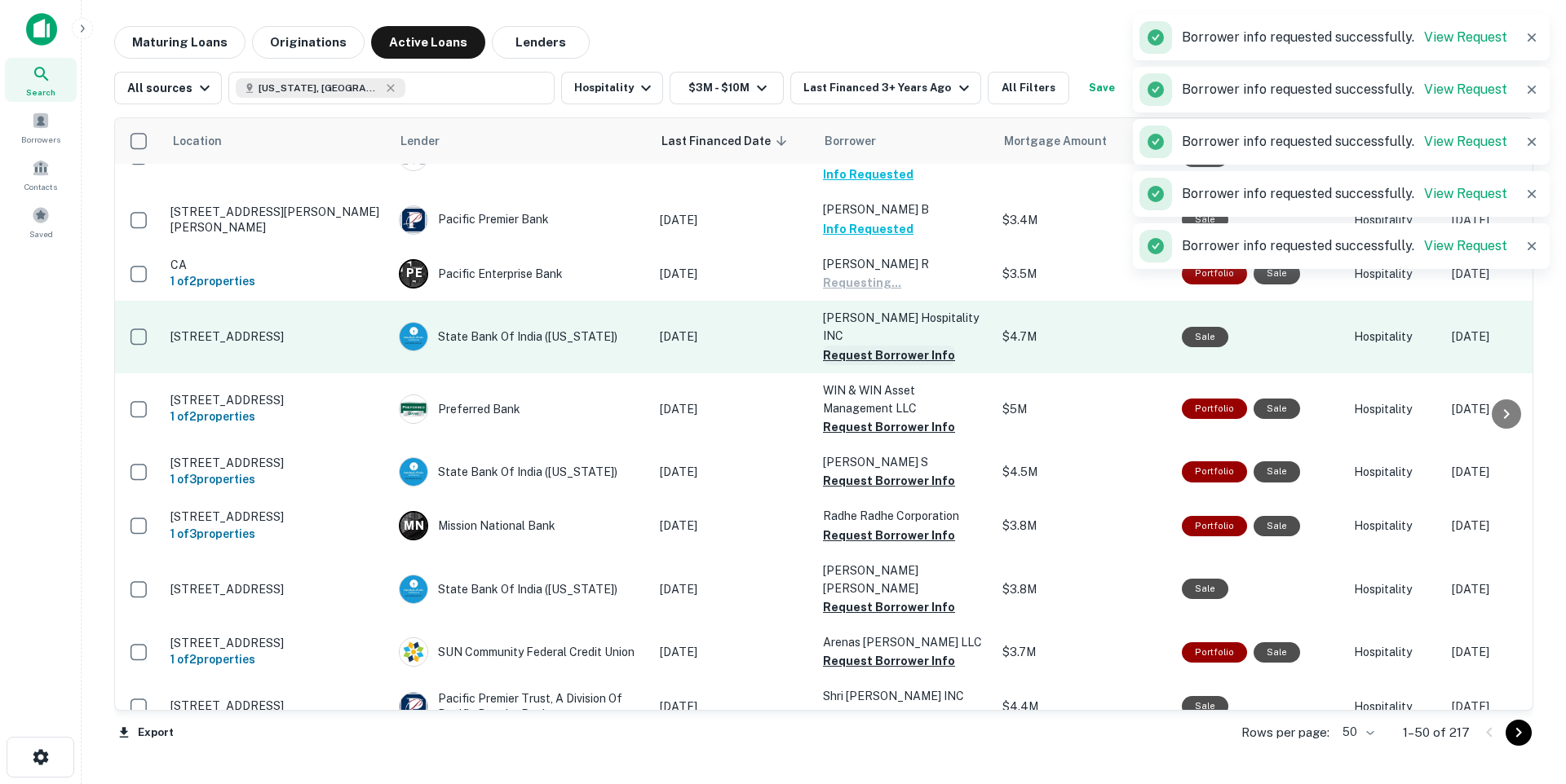
click at [873, 346] on button "Request Borrower Info" at bounding box center [889, 355] width 133 height 19
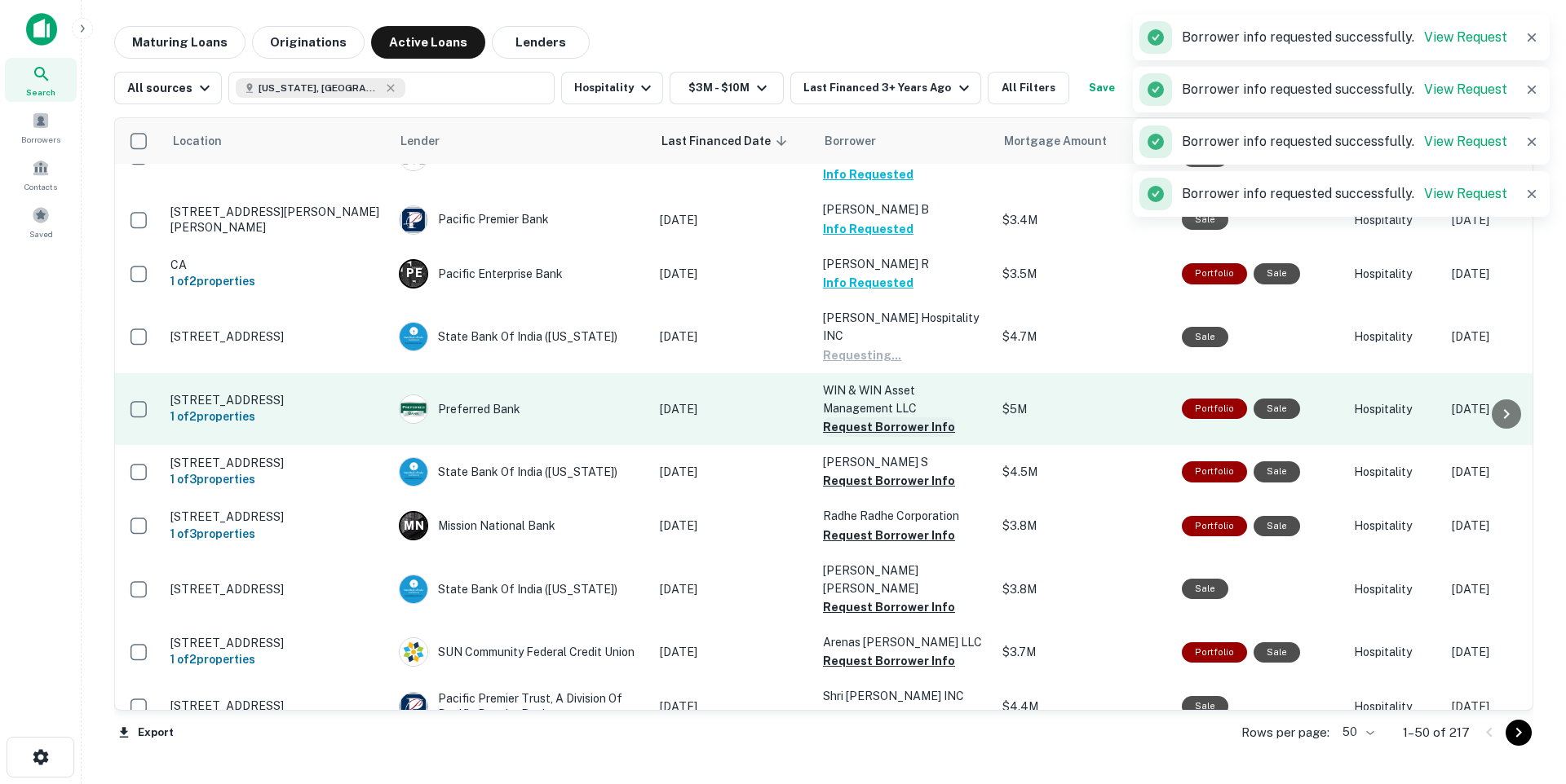
click at [887, 420] on button "Request Borrower Info" at bounding box center [889, 426] width 133 height 19
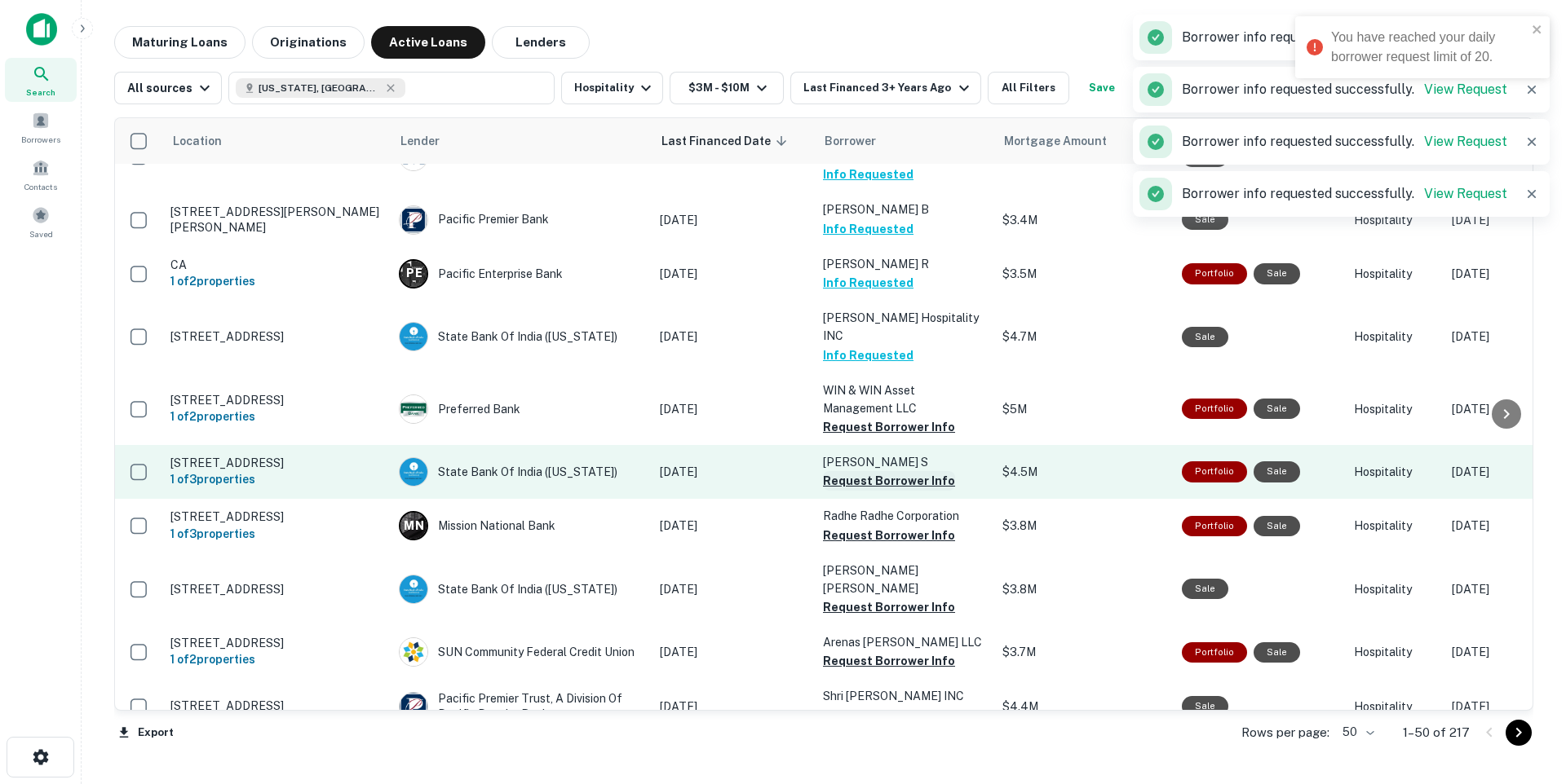
click at [900, 471] on button "Request Borrower Info" at bounding box center [889, 480] width 133 height 19
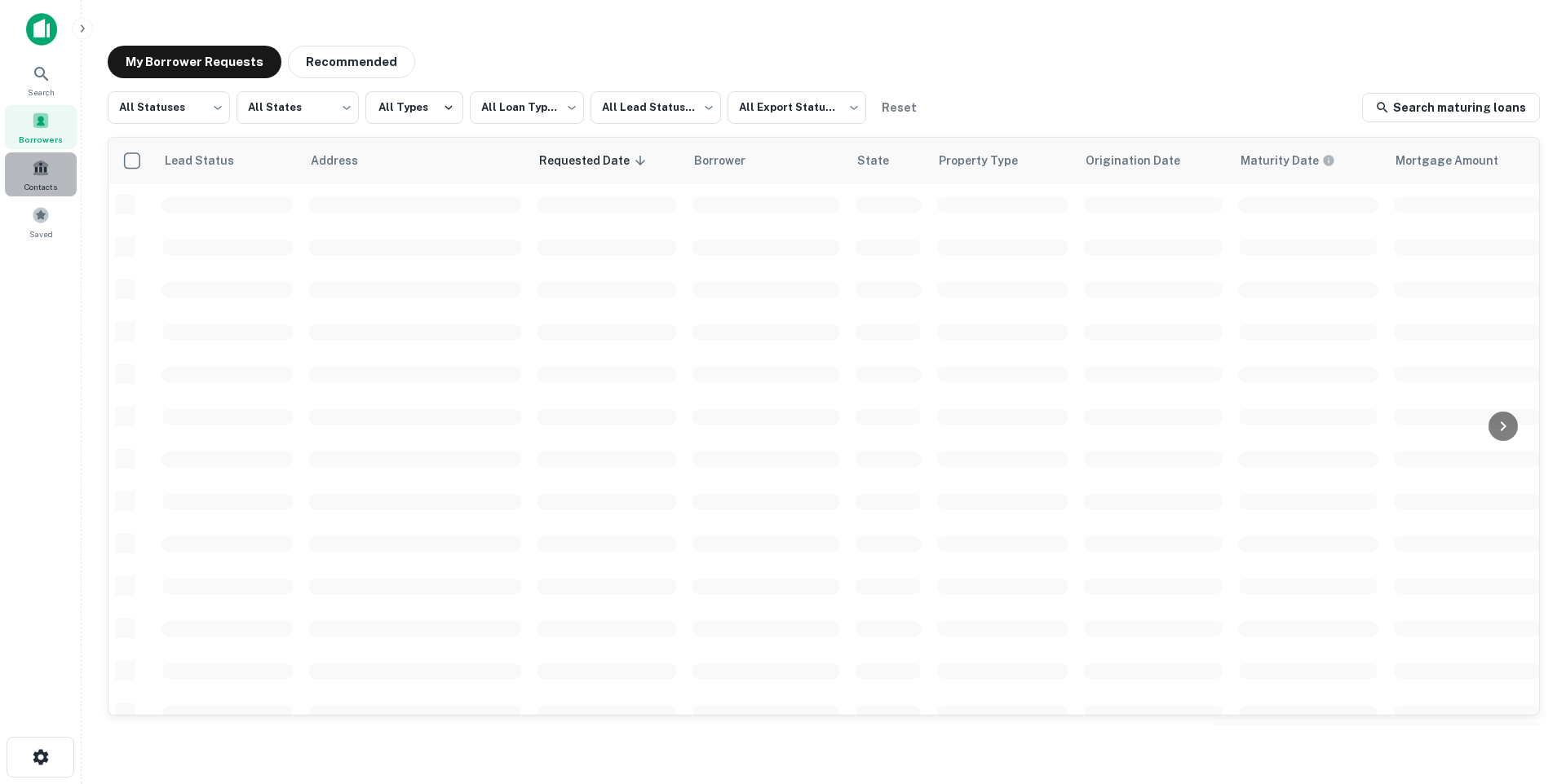
click at [41, 171] on span at bounding box center [40, 168] width 18 height 18
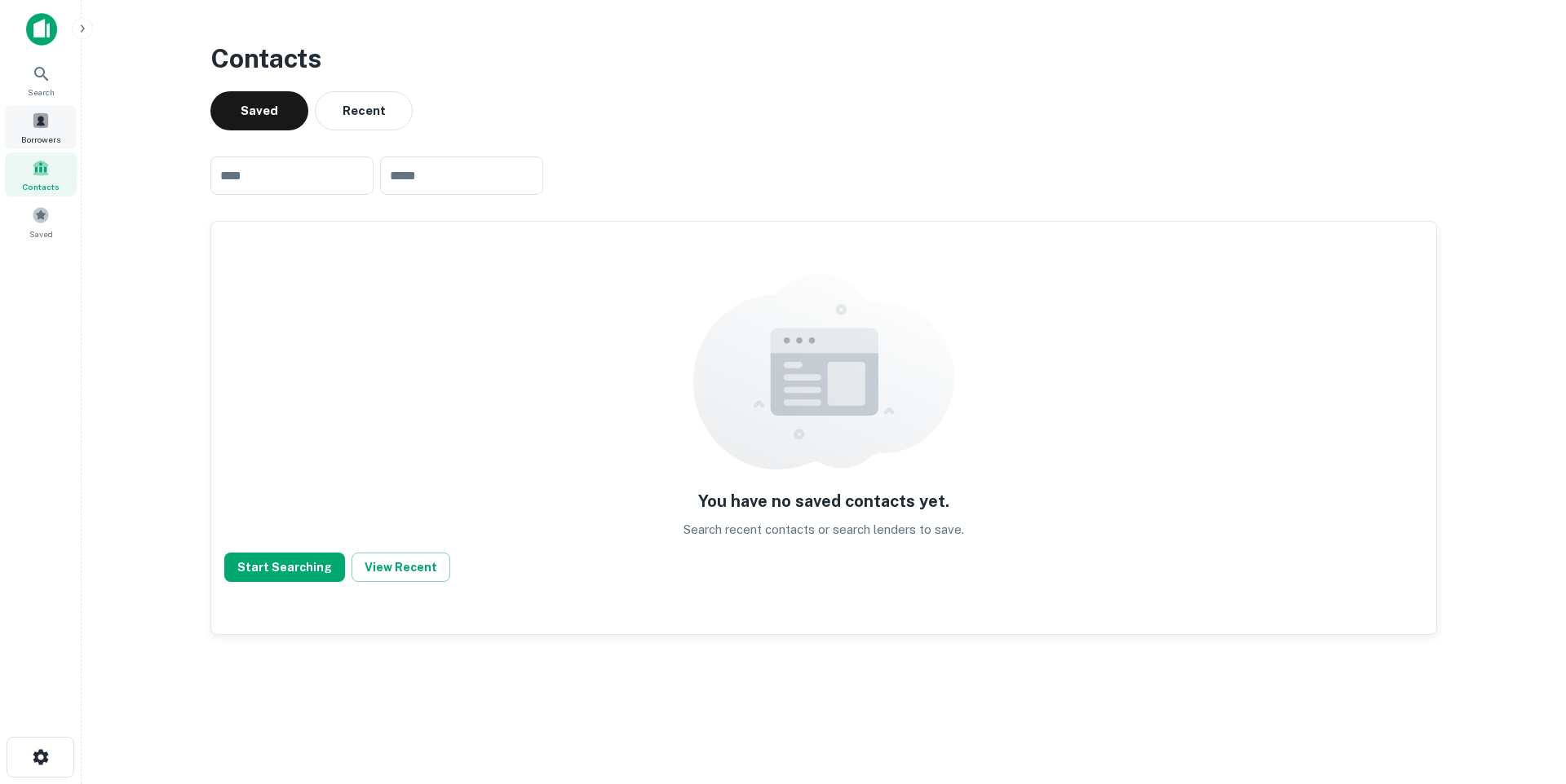
click at [37, 135] on span "Borrowers" at bounding box center [41, 139] width 39 height 13
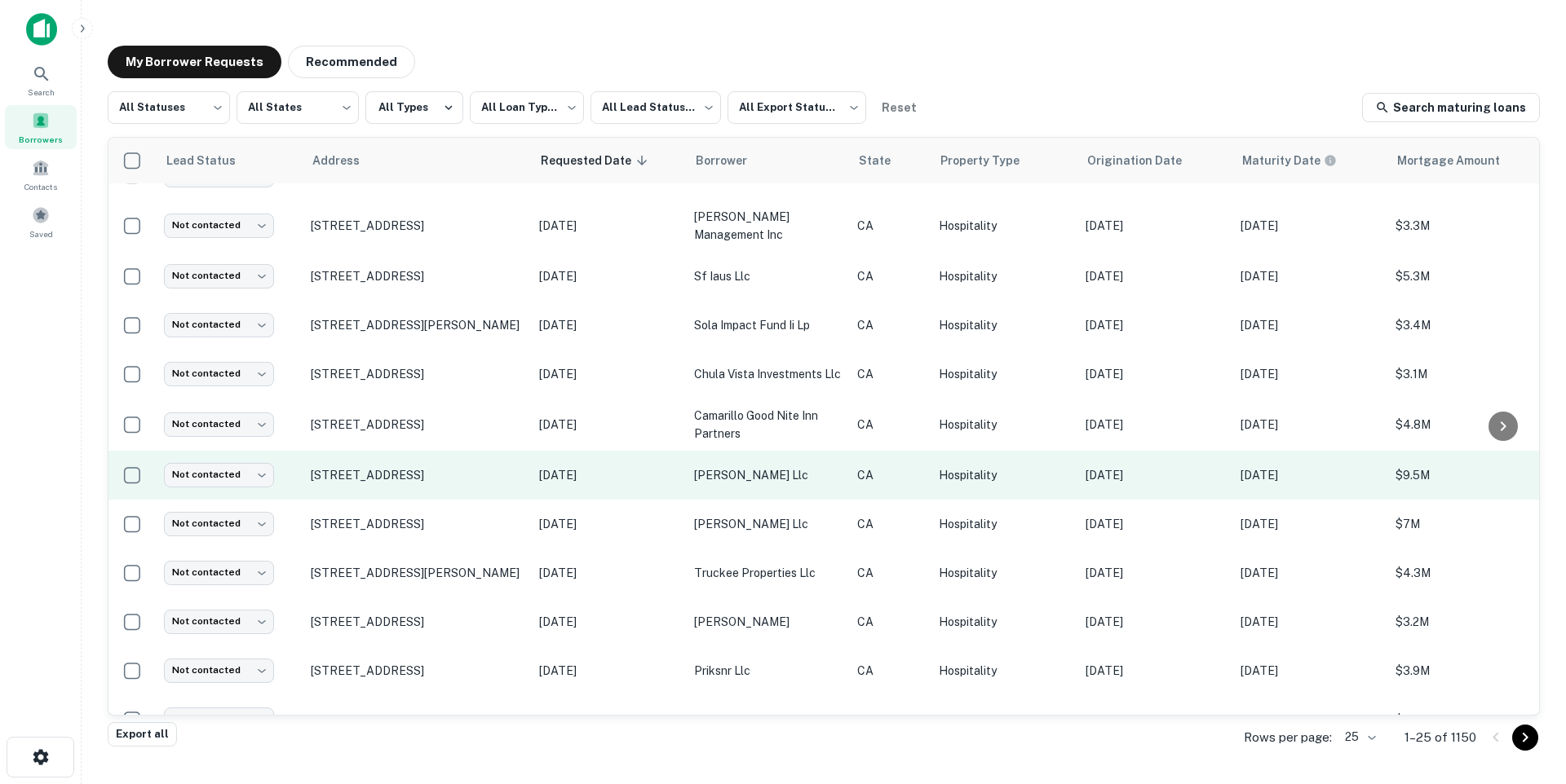
scroll to position [704, 0]
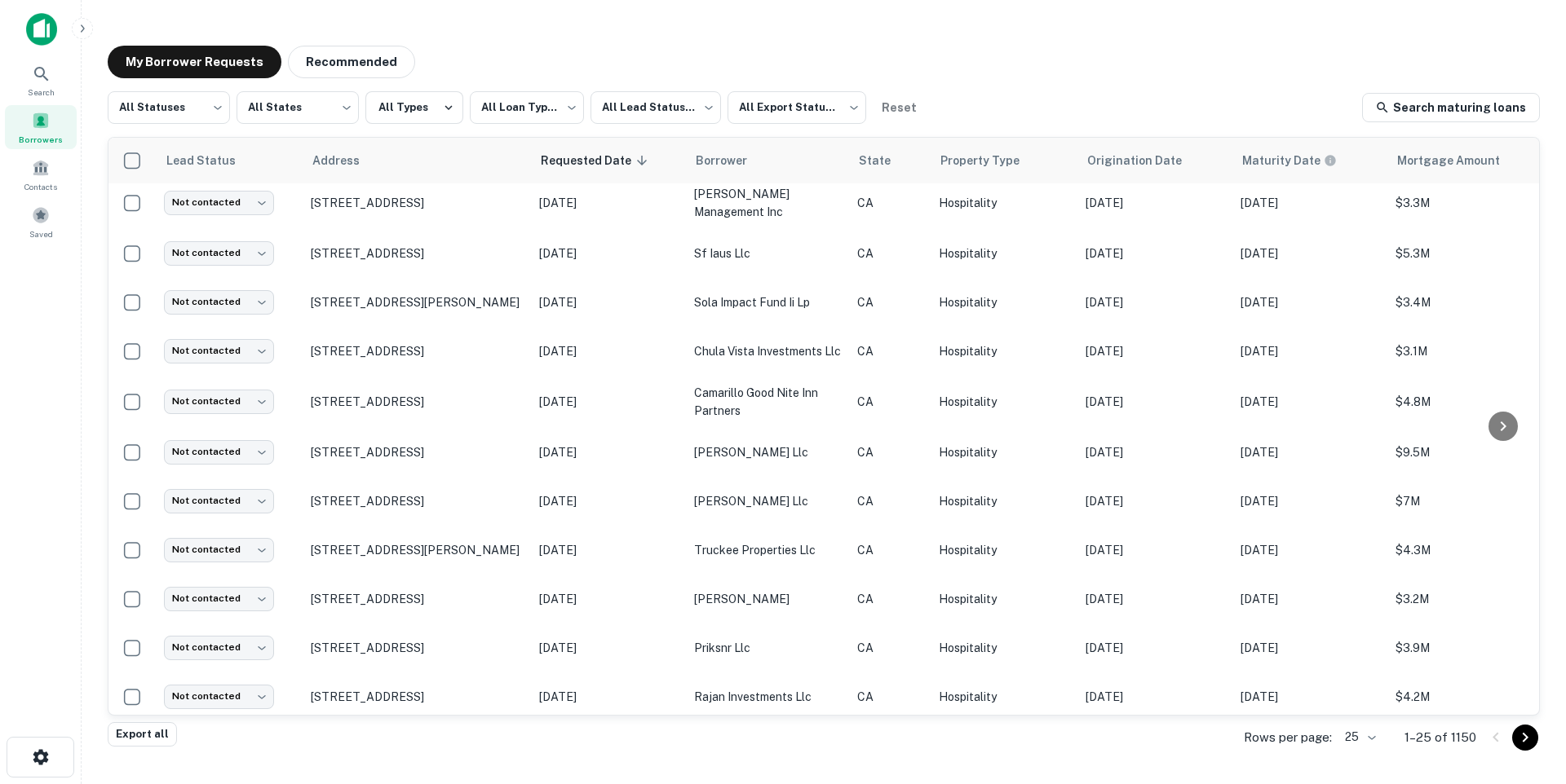
click at [1367, 740] on body "**********" at bounding box center [783, 392] width 1566 height 784
click at [1355, 656] on li "100" at bounding box center [1360, 662] width 56 height 30
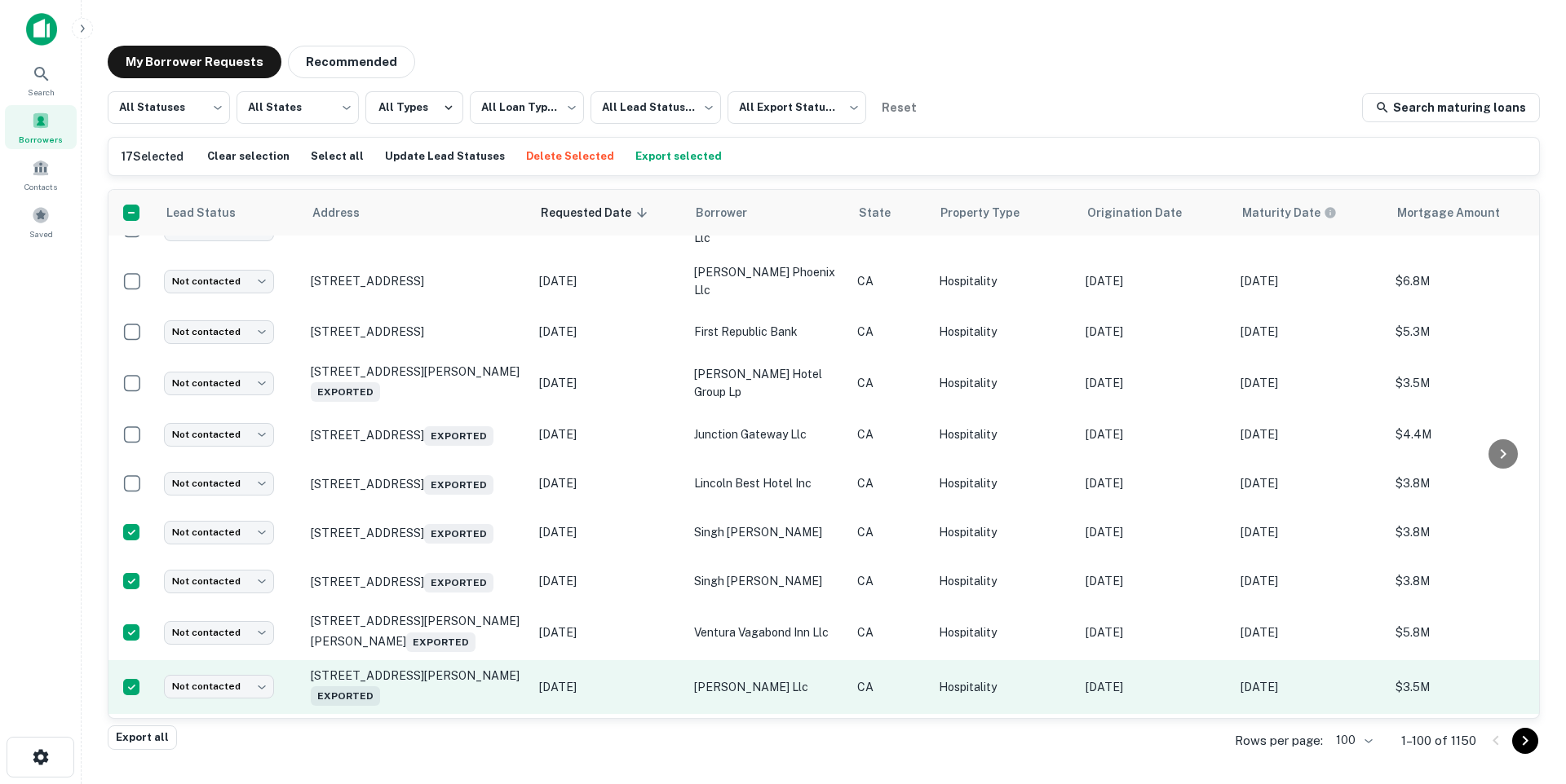
scroll to position [1884, 0]
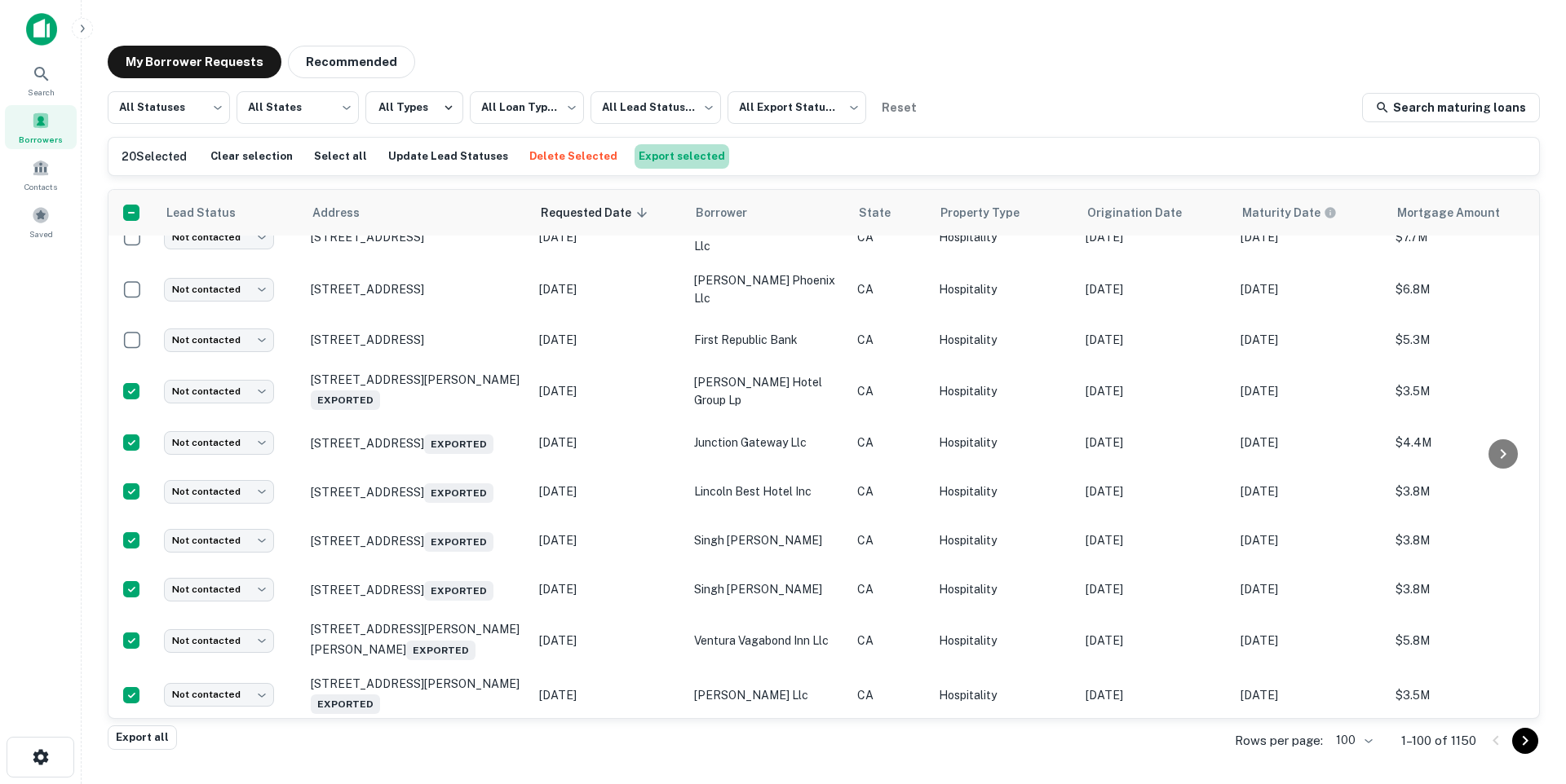
click at [662, 157] on button "Export selected" at bounding box center [681, 157] width 95 height 24
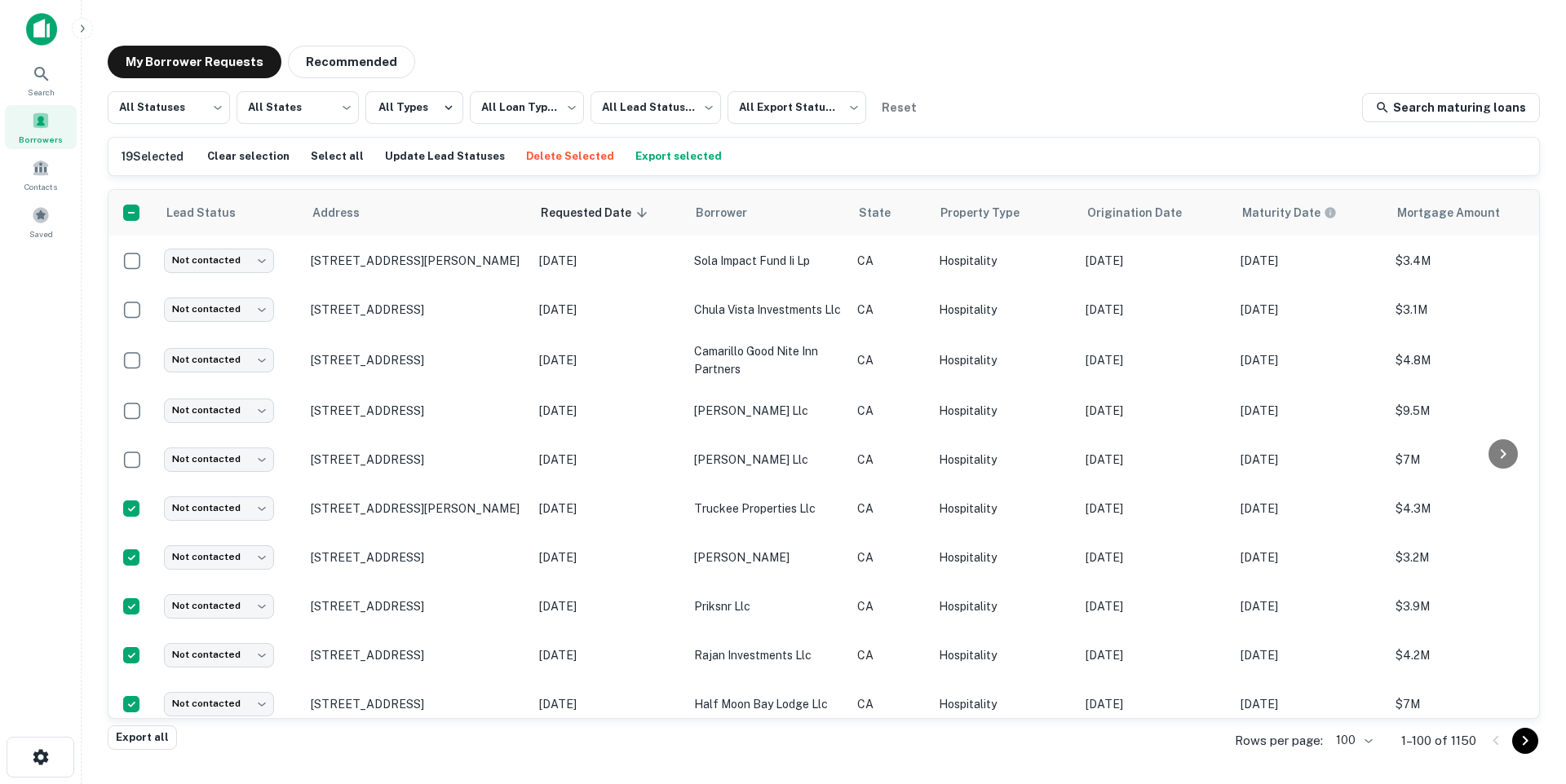
scroll to position [765, 0]
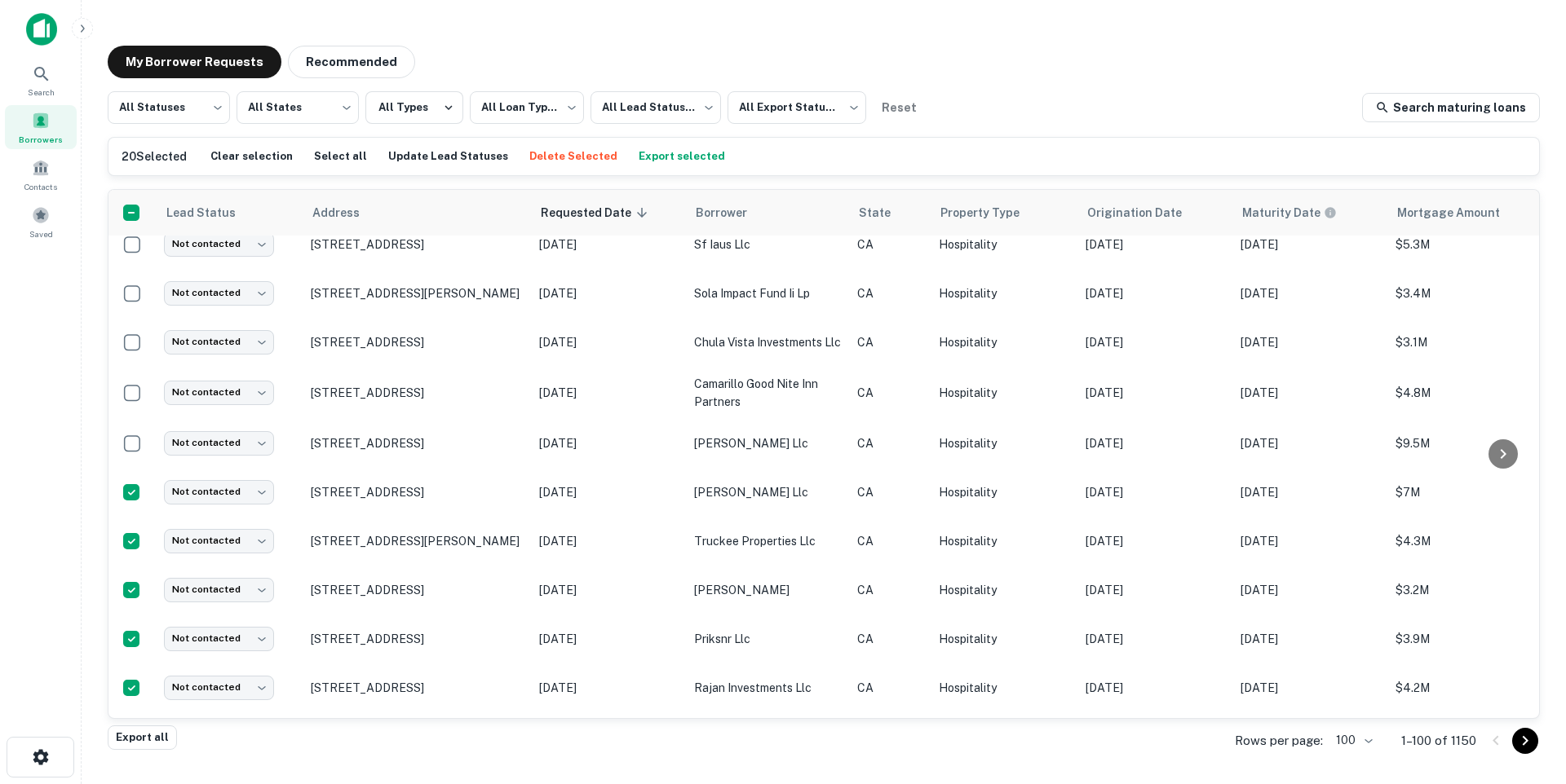
click at [641, 155] on button "Export selected" at bounding box center [681, 157] width 95 height 24
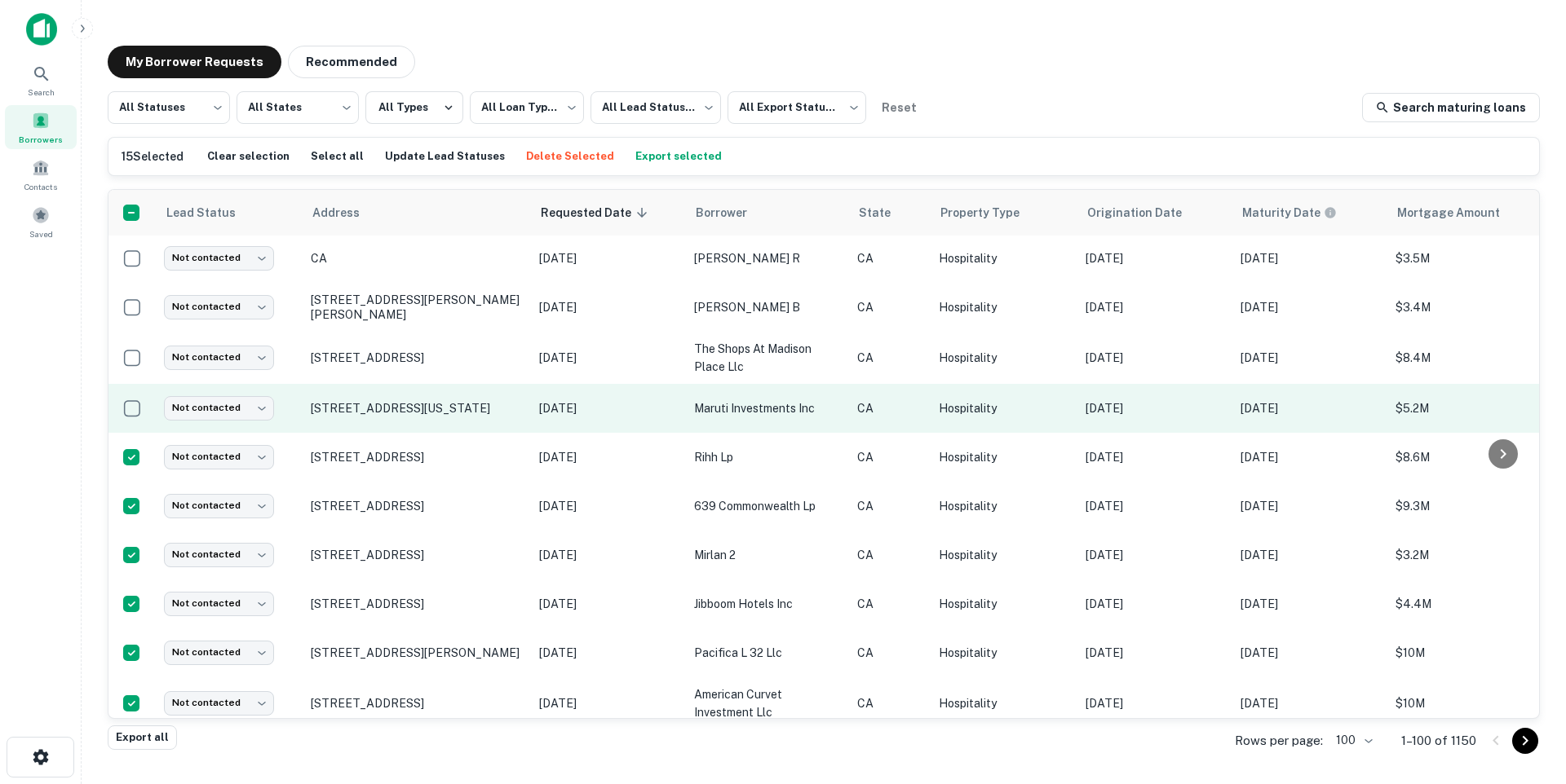
scroll to position [0, 0]
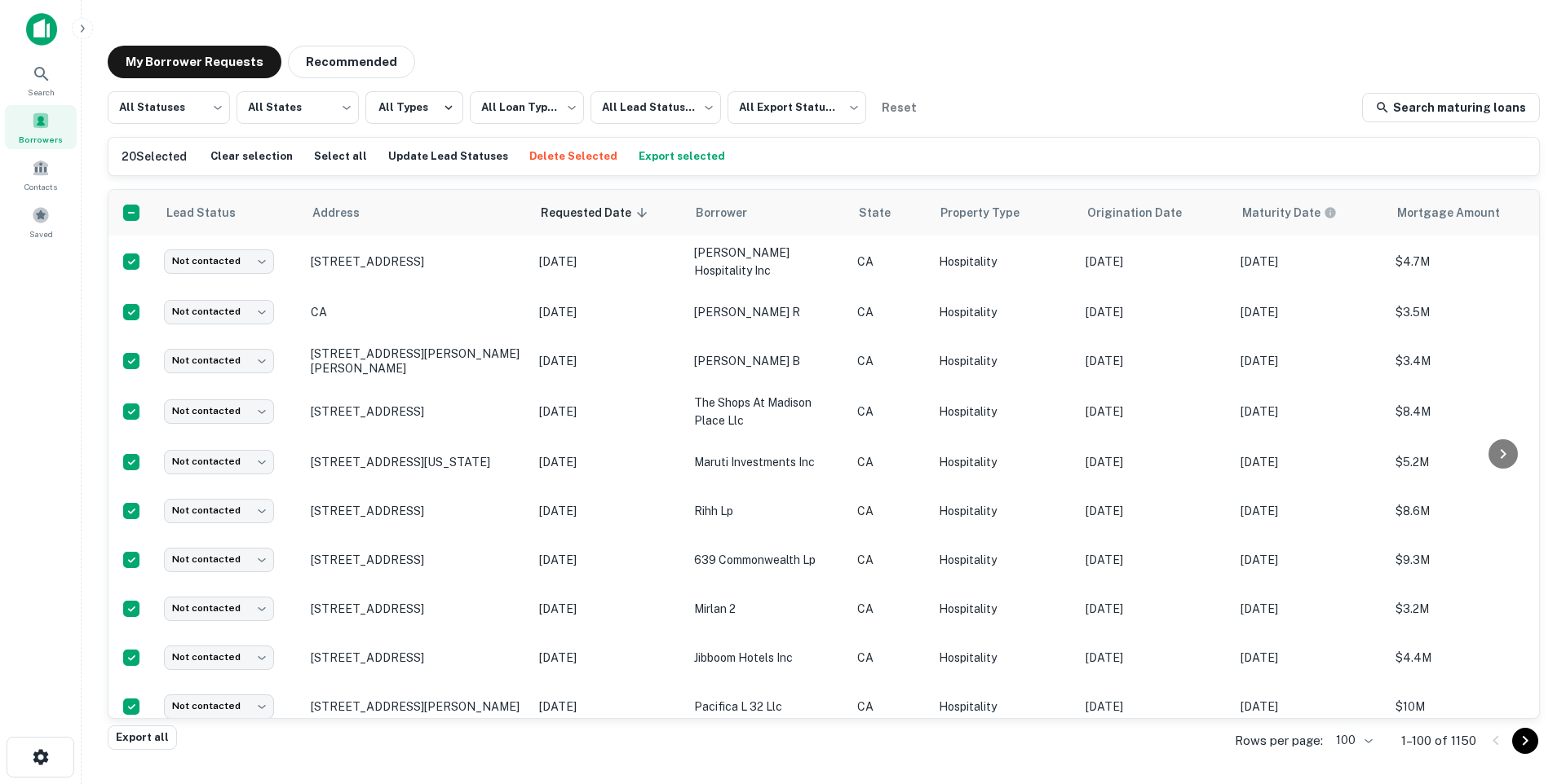
click at [679, 152] on button "Export selected" at bounding box center [681, 157] width 95 height 24
